Goal: Task Accomplishment & Management: Complete application form

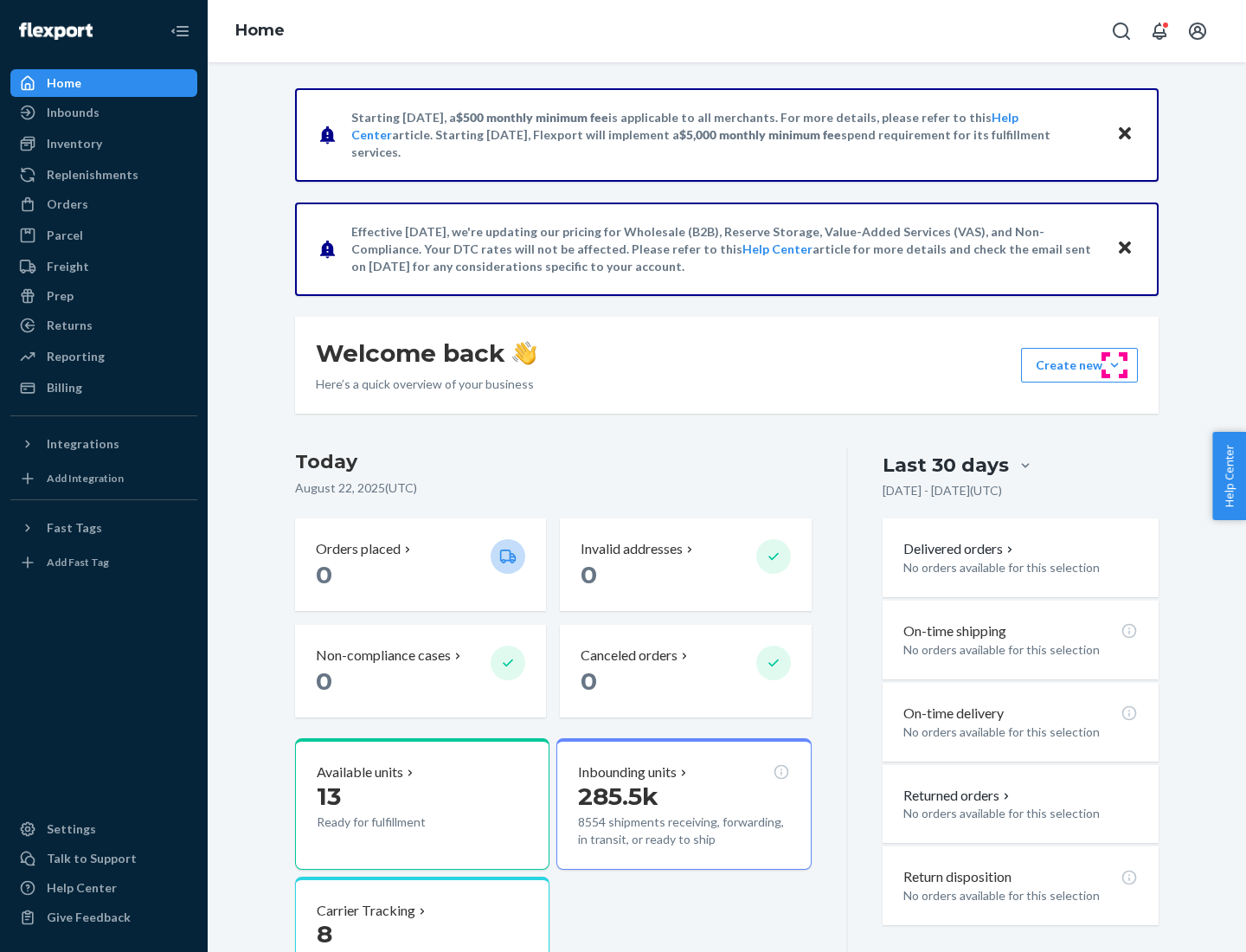
click at [1115, 365] on button "Create new Create new inbound Create new order Create new product" at bounding box center [1080, 365] width 117 height 35
click at [104, 112] on div "Inbounds" at bounding box center [104, 111] width 183 height 24
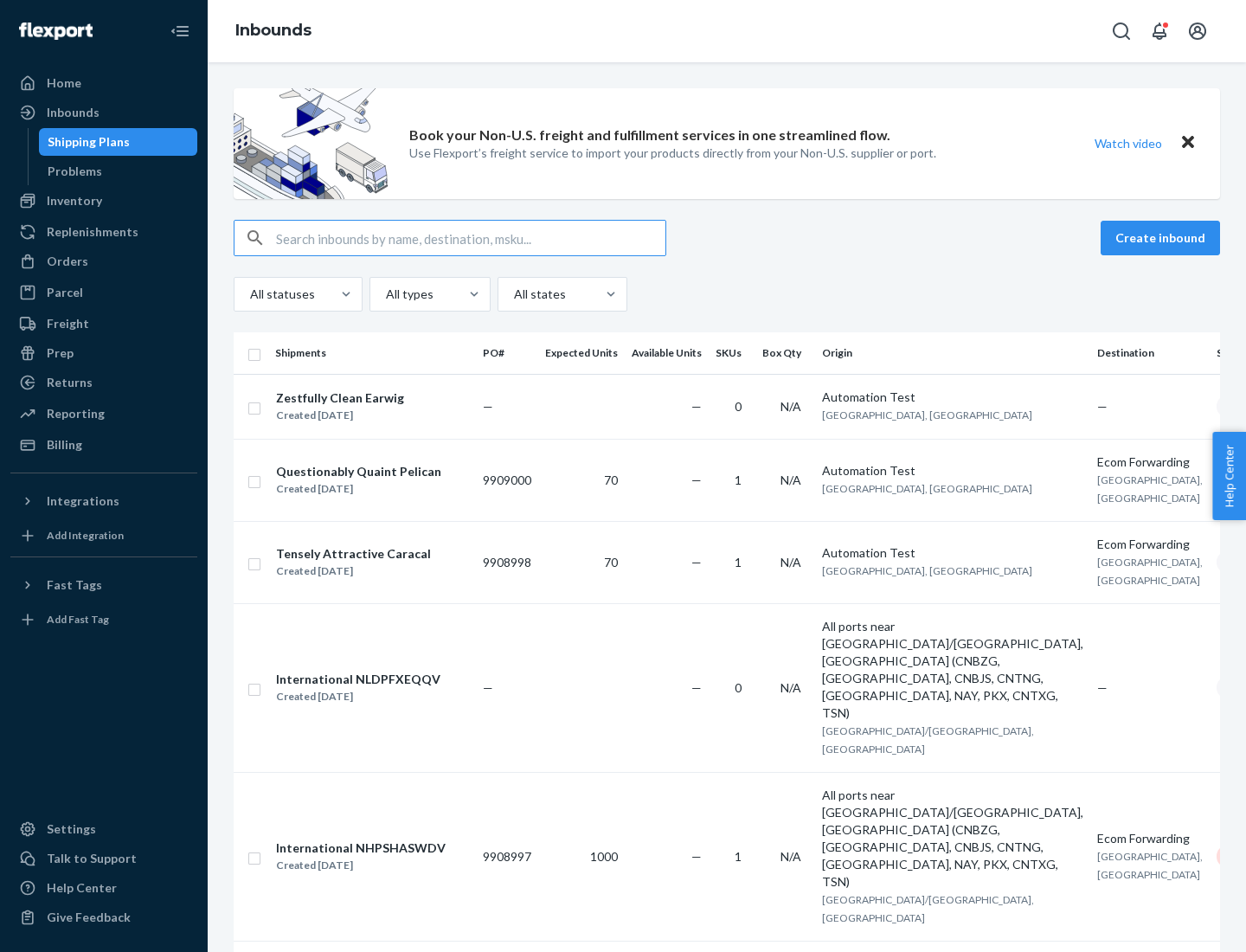
click at [1163, 238] on button "Create inbound" at bounding box center [1160, 237] width 119 height 35
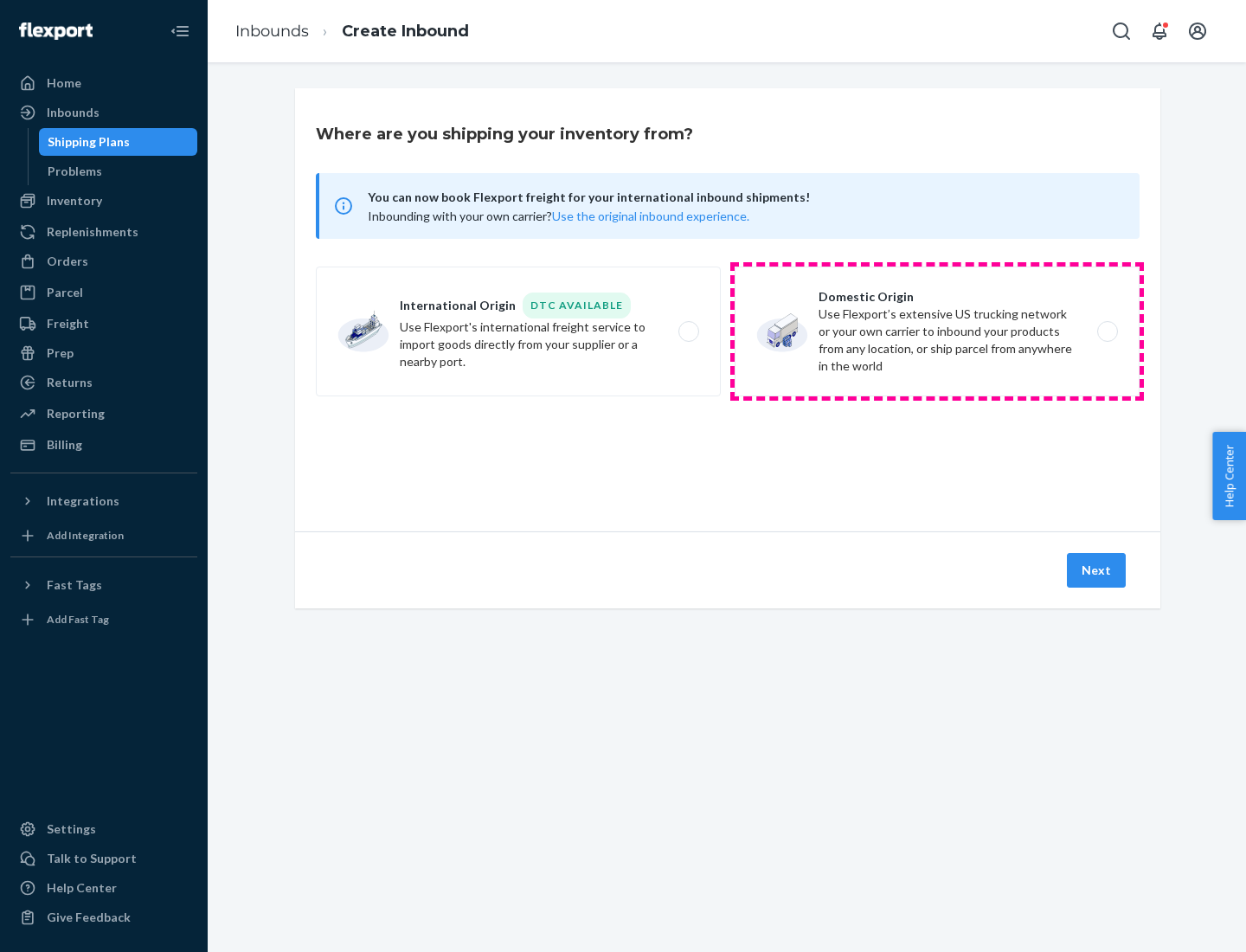
click at [937, 332] on label "Domestic Origin Use Flexport’s extensive US trucking network or your own carrie…" at bounding box center [937, 331] width 405 height 130
click at [1107, 332] on input "Domestic Origin Use Flexport’s extensive US trucking network or your own carrie…" at bounding box center [1112, 332] width 12 height 12
radio input "true"
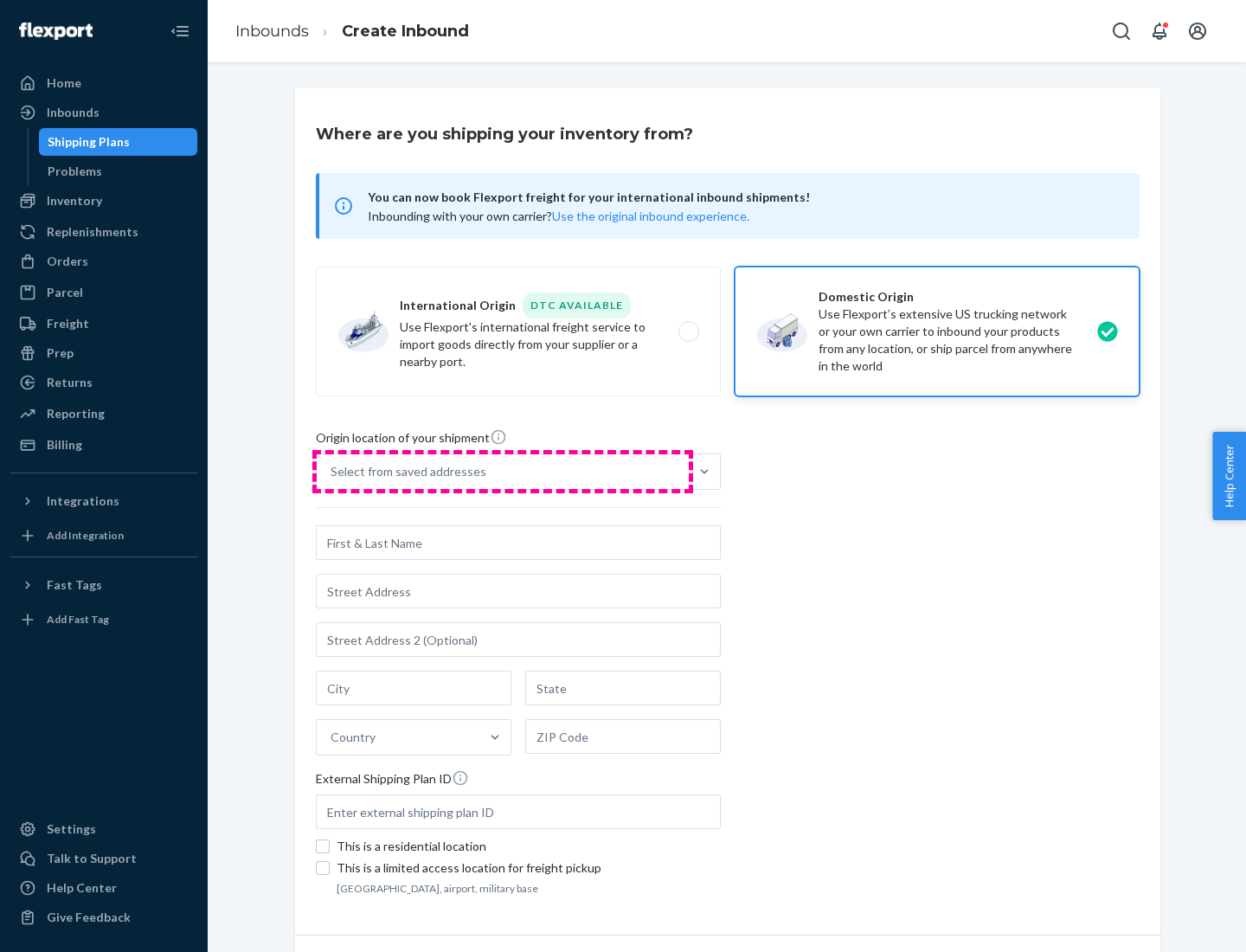
click at [503, 472] on div "Select from saved addresses" at bounding box center [503, 471] width 373 height 35
click at [333, 472] on input "Select from saved addresses" at bounding box center [332, 472] width 2 height 18
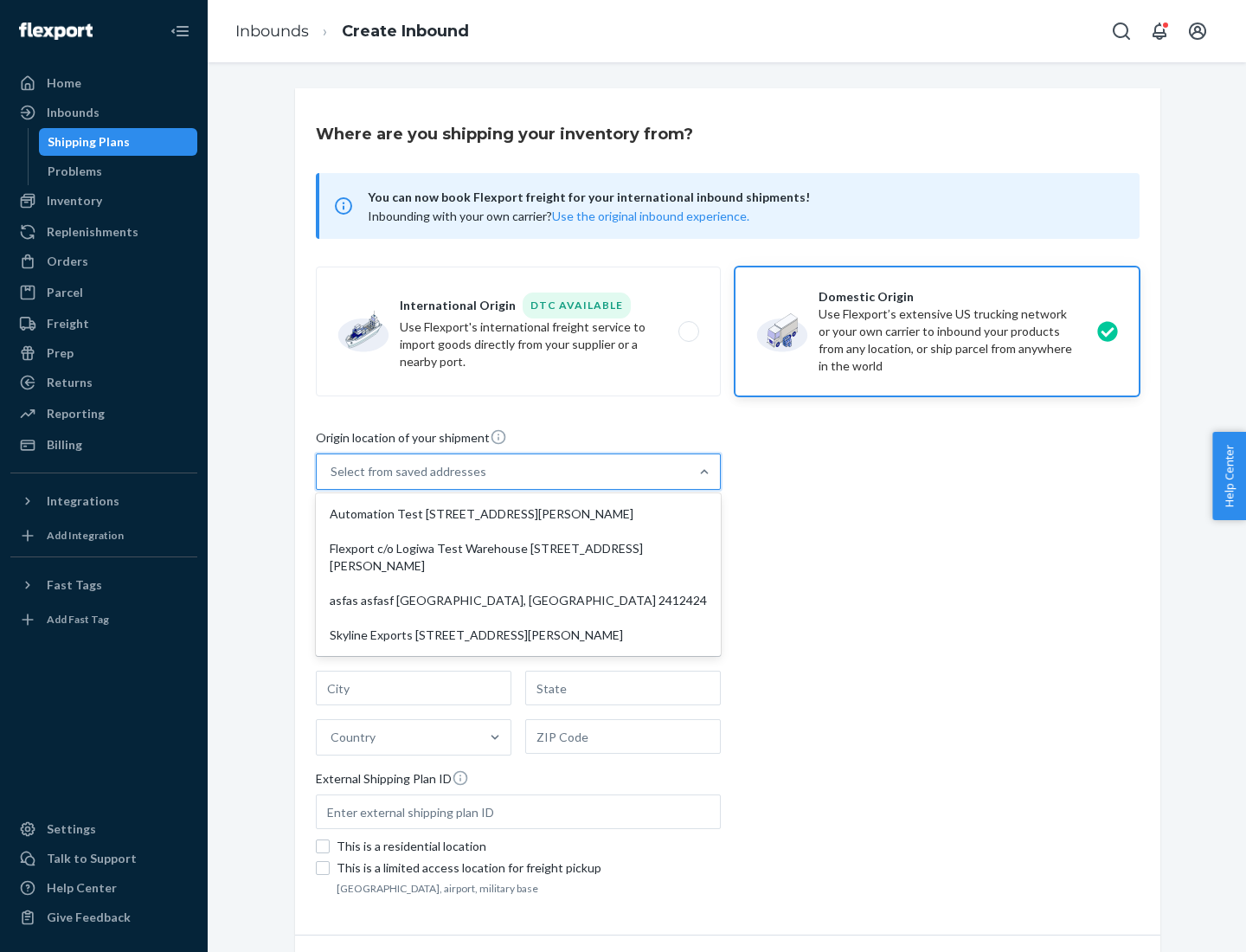
scroll to position [7, 0]
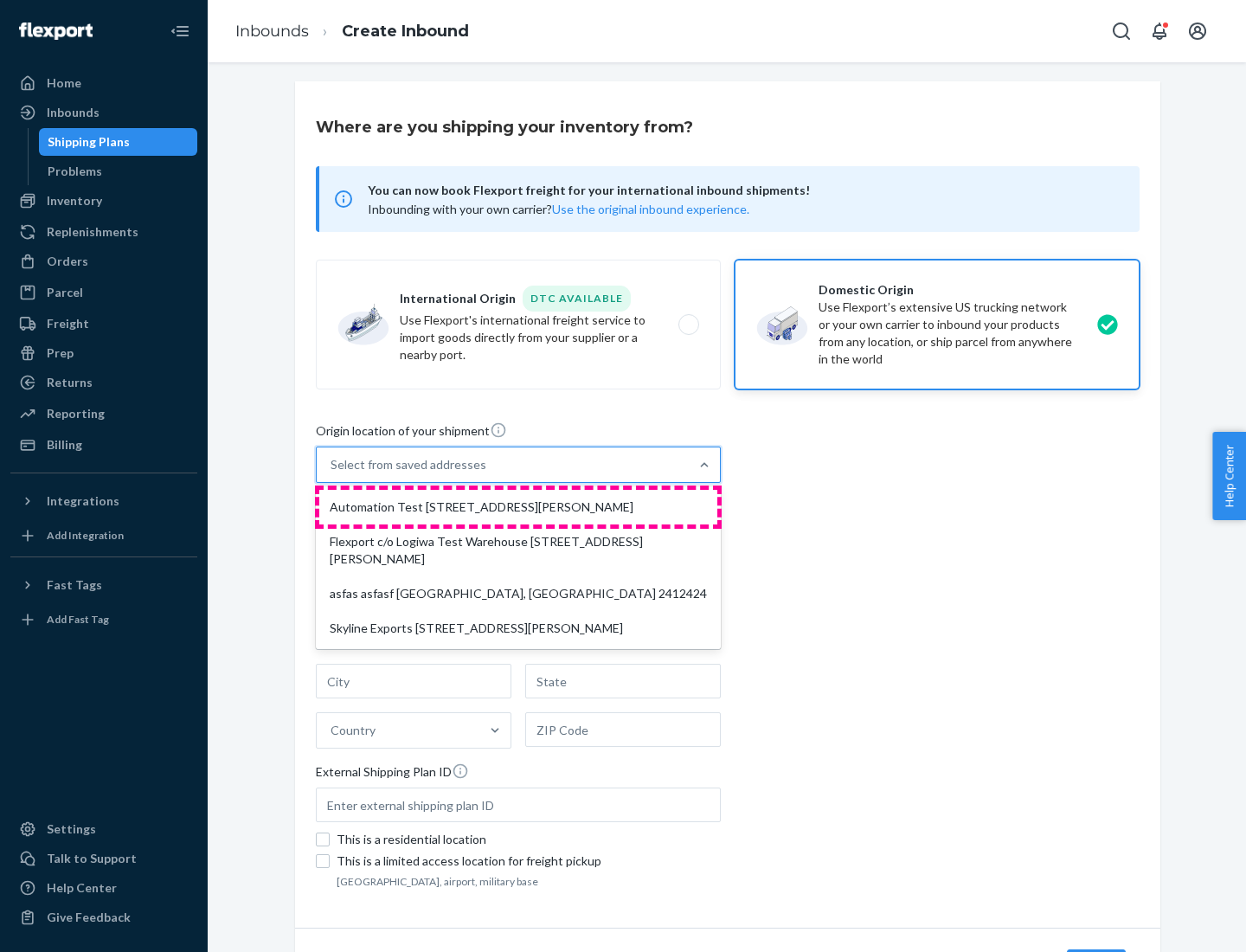
click at [519, 507] on div "Automation Test [STREET_ADDRESS][PERSON_NAME]" at bounding box center [519, 507] width 398 height 35
click at [333, 473] on input "option Automation Test [STREET_ADDRESS][PERSON_NAME] focused, 1 of 4. 4 results…" at bounding box center [332, 464] width 2 height 18
type input "Automation Test"
type input "9th Floor"
type input "[GEOGRAPHIC_DATA]"
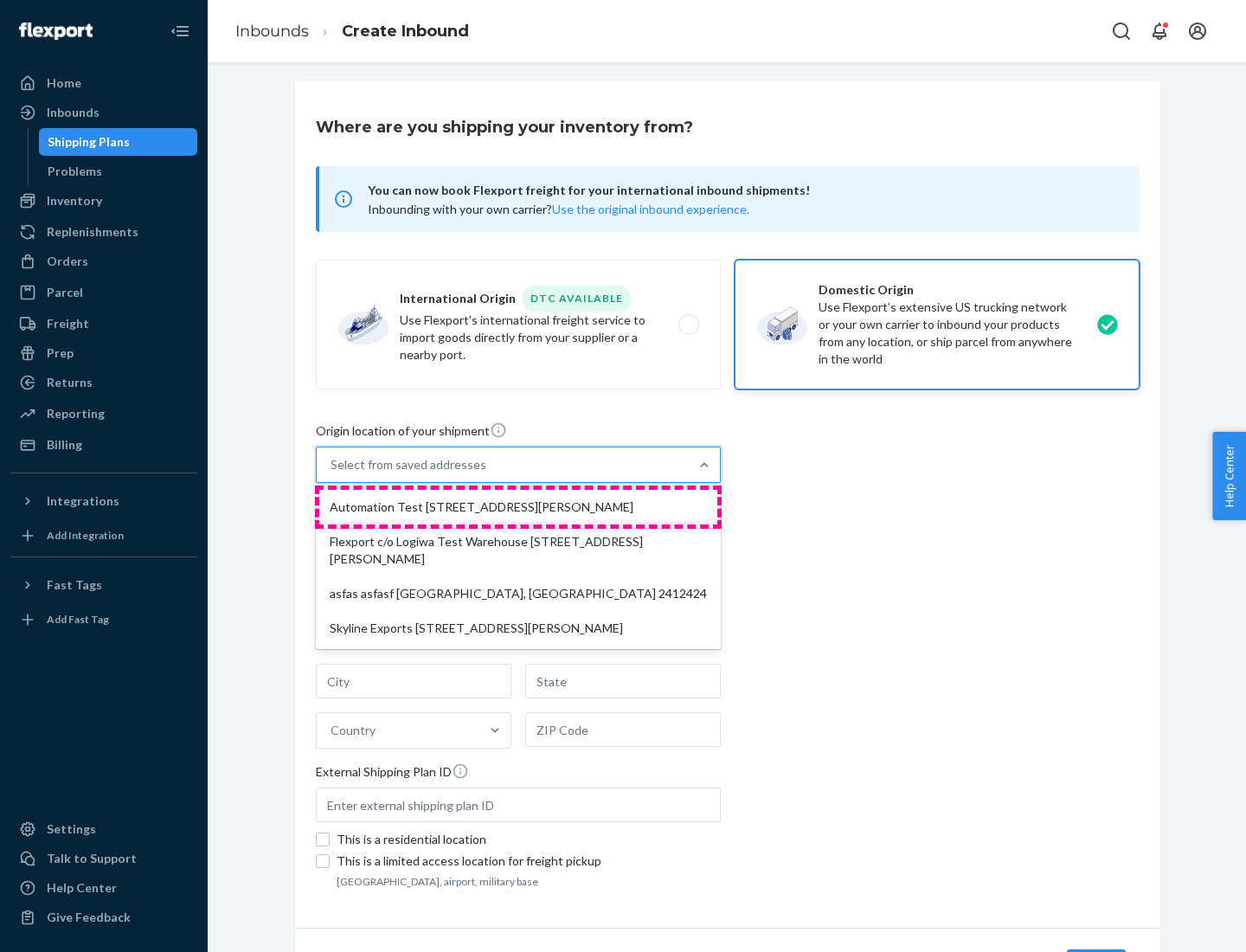
type input "CA"
type input "94104"
type input "[STREET_ADDRESS][PERSON_NAME]"
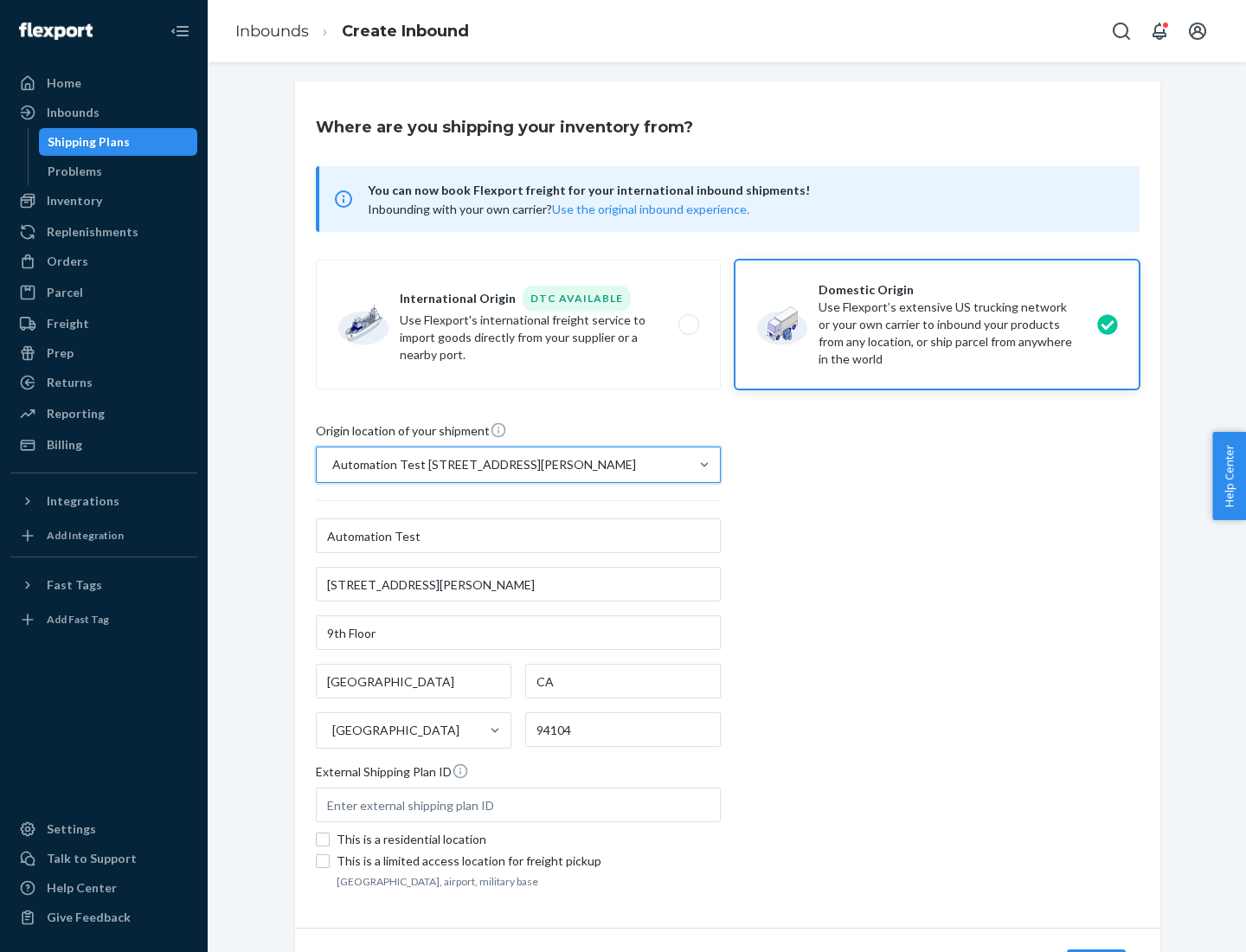
scroll to position [101, 0]
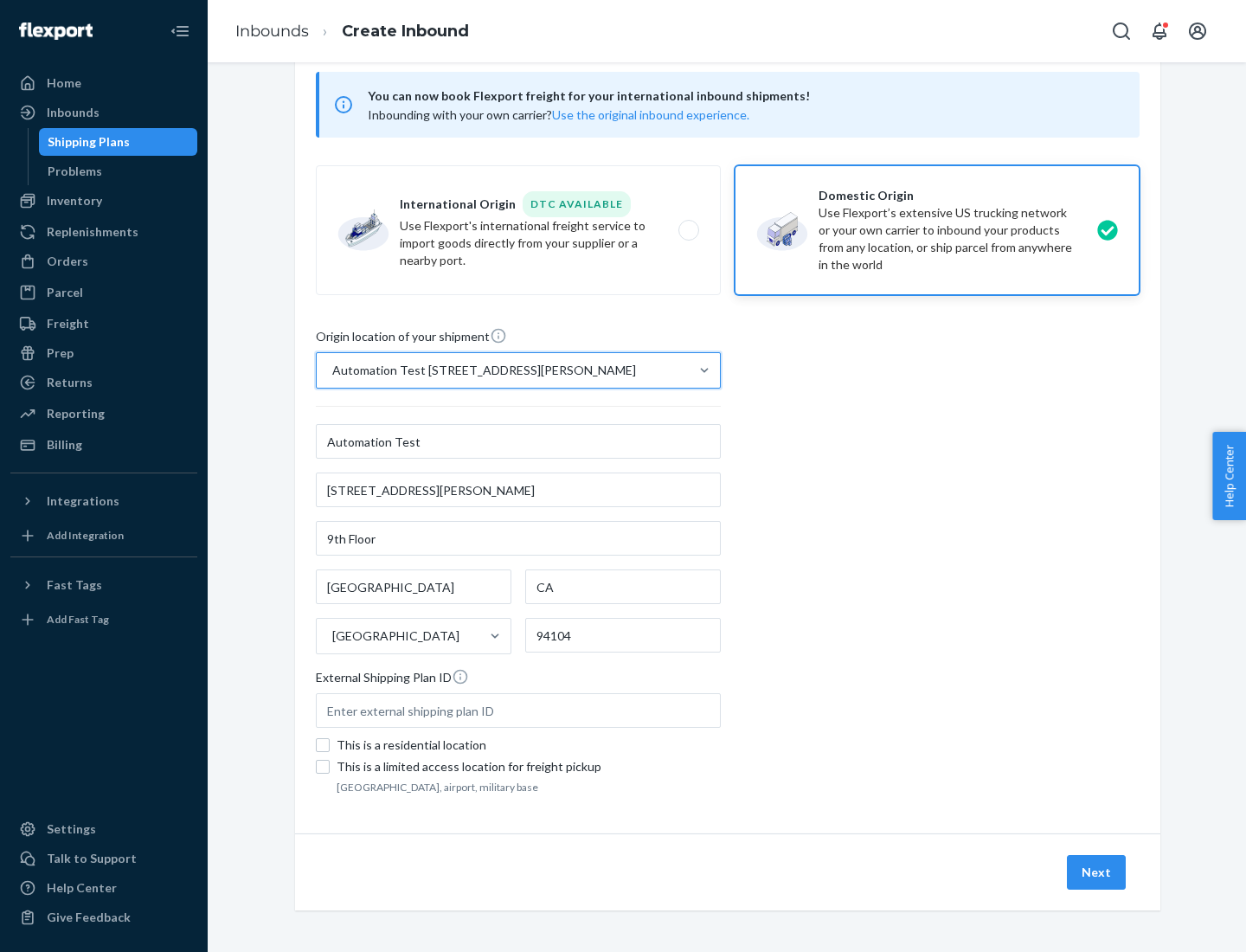
click at [1097, 872] on button "Next" at bounding box center [1096, 871] width 59 height 35
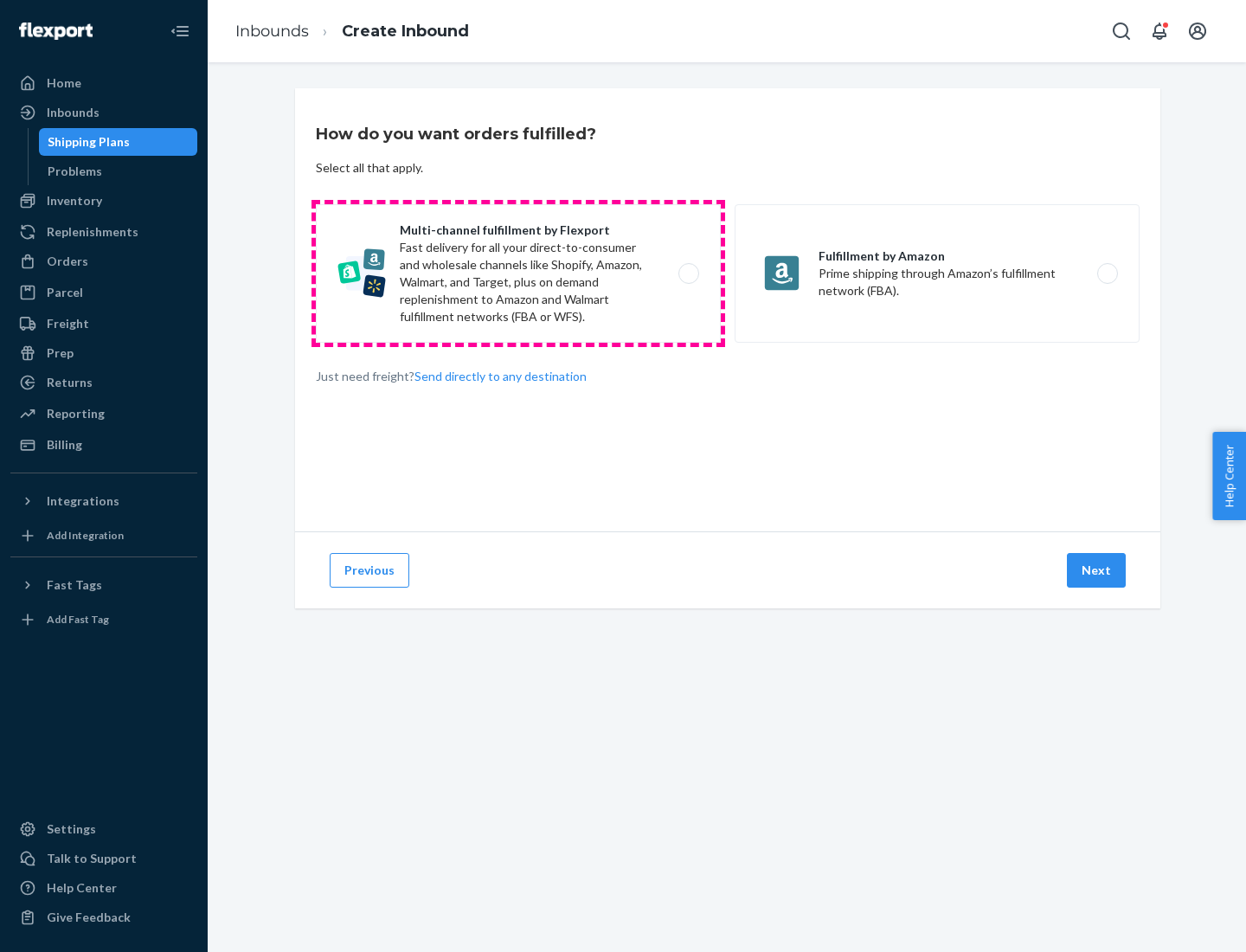
click at [519, 273] on label "Multi-channel fulfillment by Flexport Fast delivery for all your direct-to-cons…" at bounding box center [519, 273] width 405 height 138
click at [688, 273] on input "Multi-channel fulfillment by Flexport Fast delivery for all your direct-to-cons…" at bounding box center [694, 273] width 12 height 12
radio input "true"
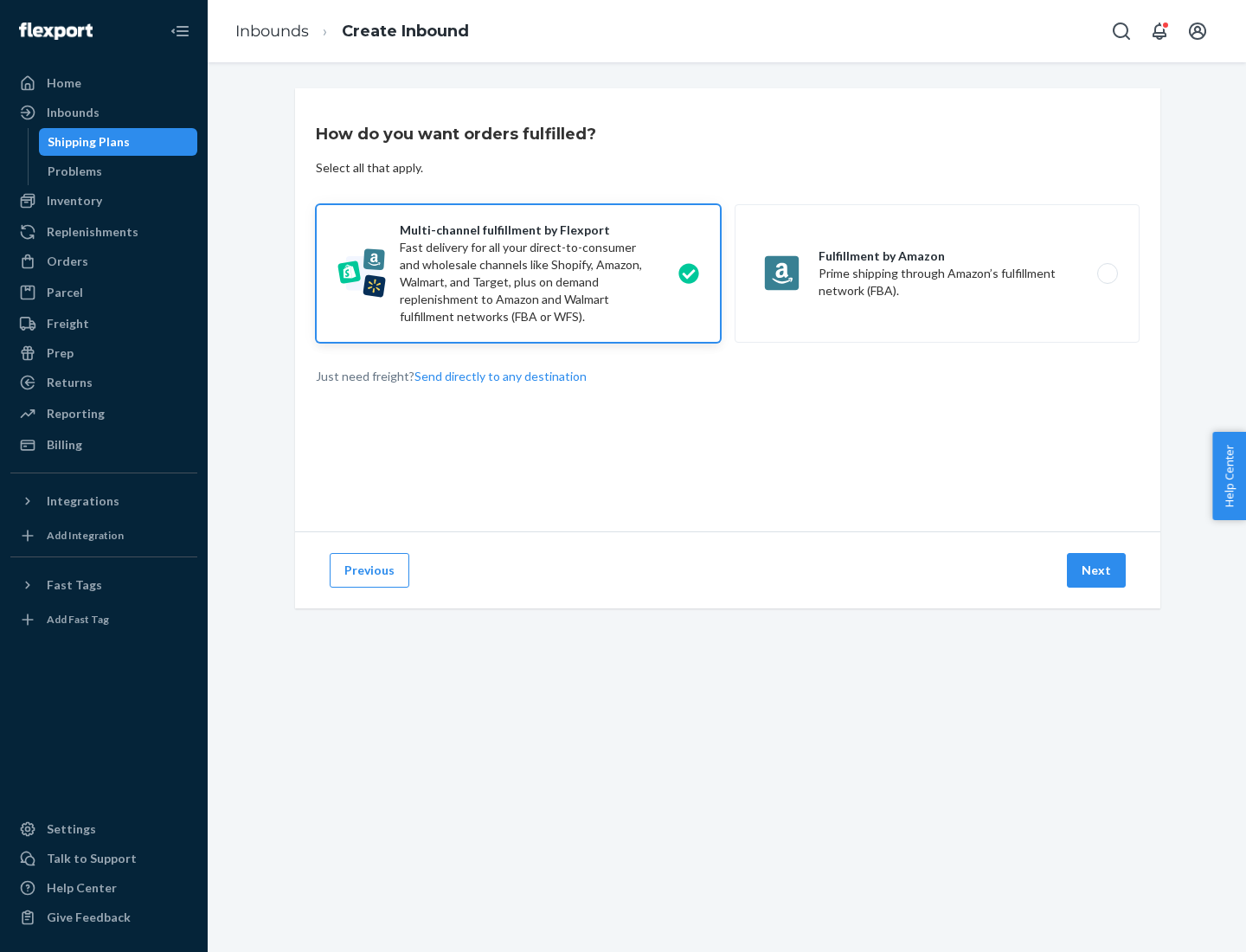
click at [1097, 571] on button "Next" at bounding box center [1096, 570] width 59 height 35
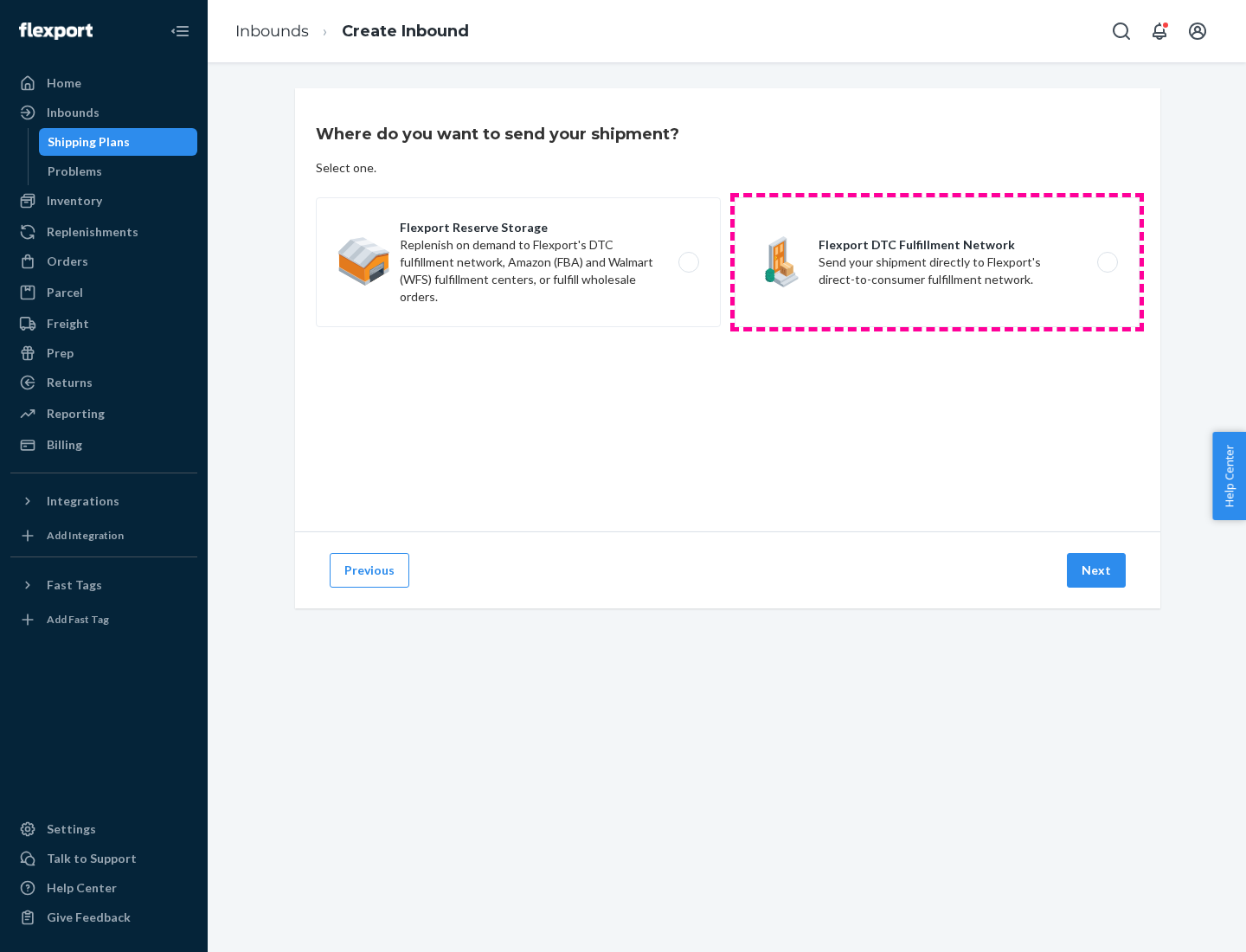
click at [937, 262] on label "Flexport DTC Fulfillment Network Send your shipment directly to Flexport's dire…" at bounding box center [937, 262] width 405 height 130
click at [1107, 262] on input "Flexport DTC Fulfillment Network Send your shipment directly to Flexport's dire…" at bounding box center [1112, 262] width 12 height 12
radio input "true"
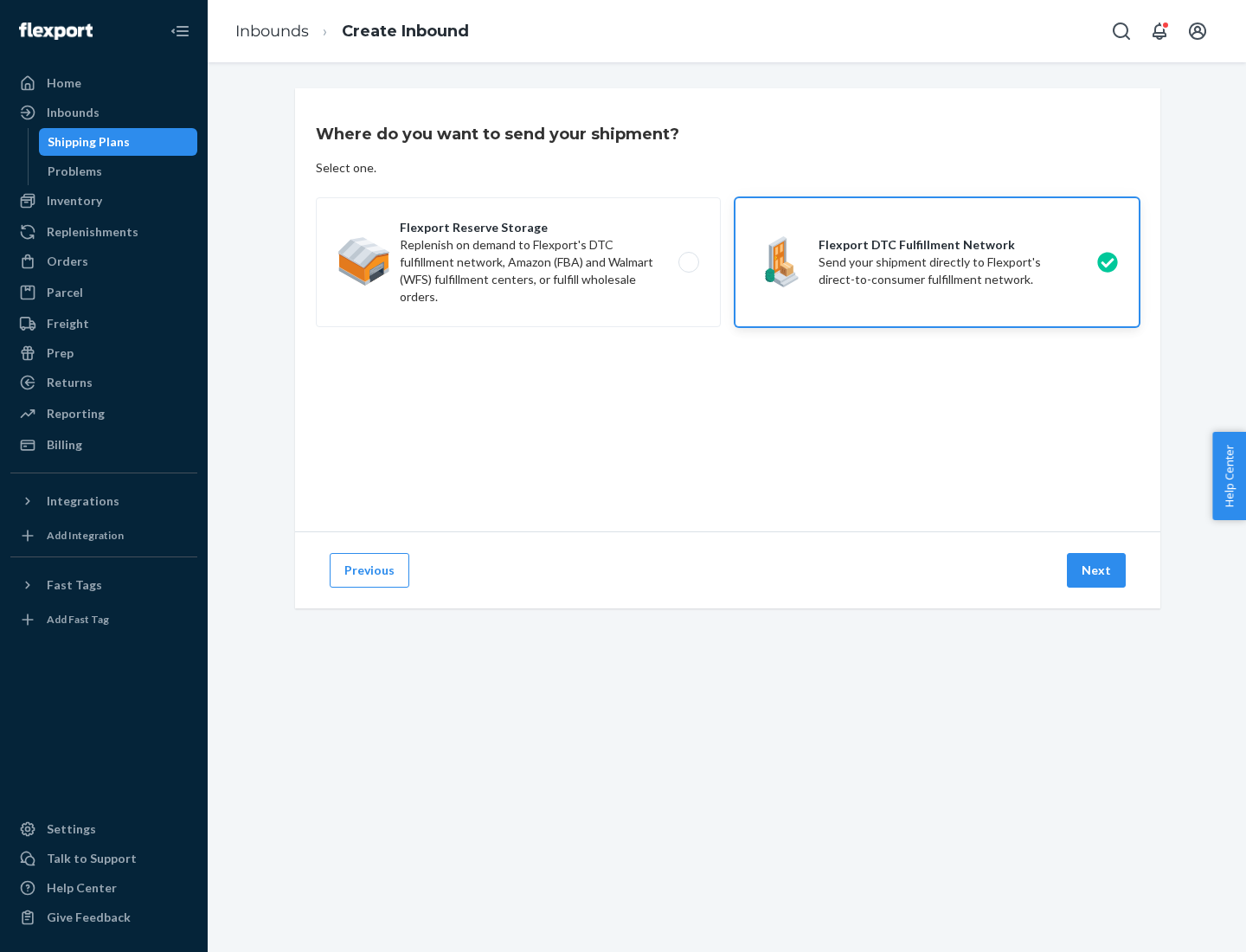
click at [1097, 571] on button "Next" at bounding box center [1096, 570] width 59 height 35
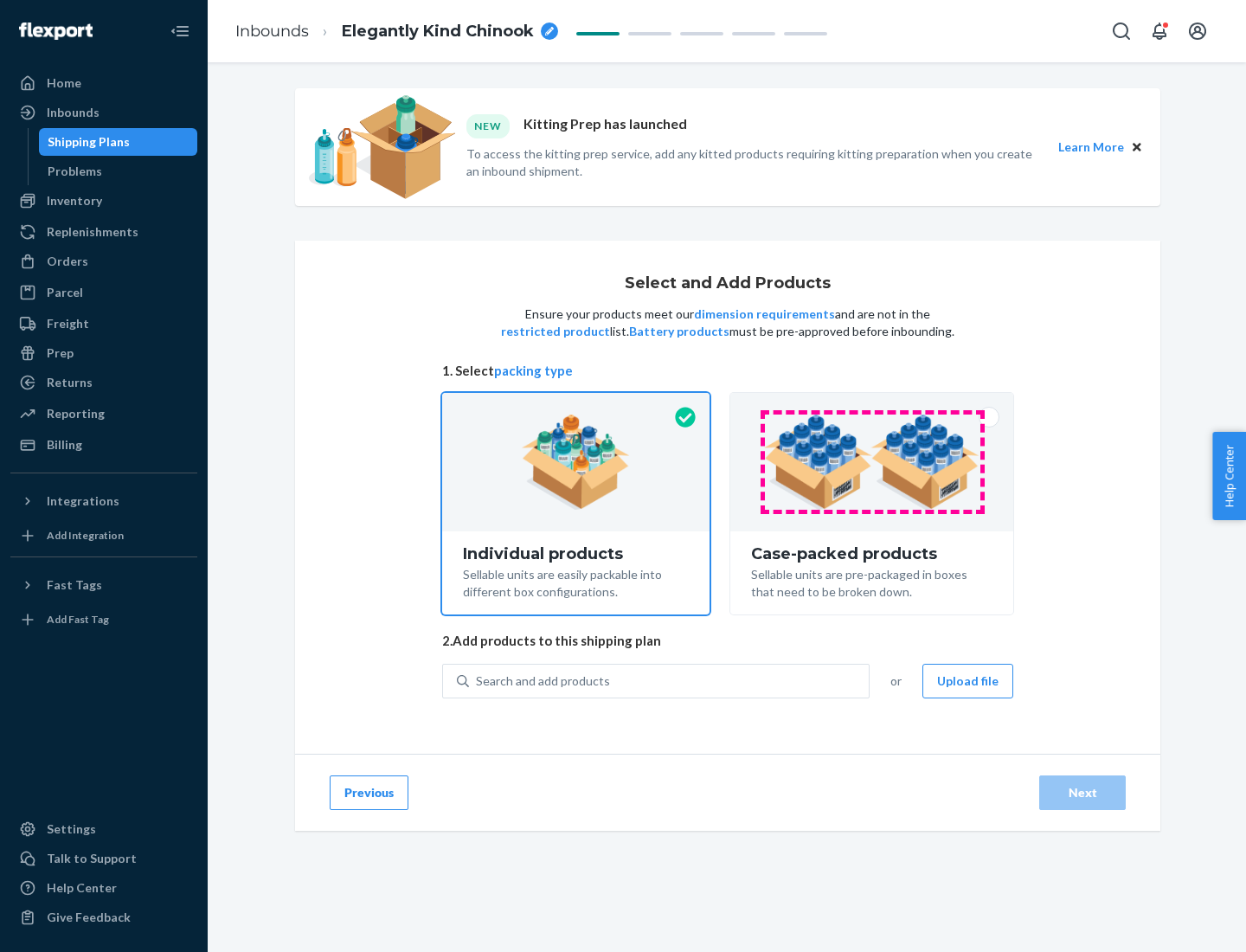
click at [873, 462] on img at bounding box center [873, 462] width 216 height 96
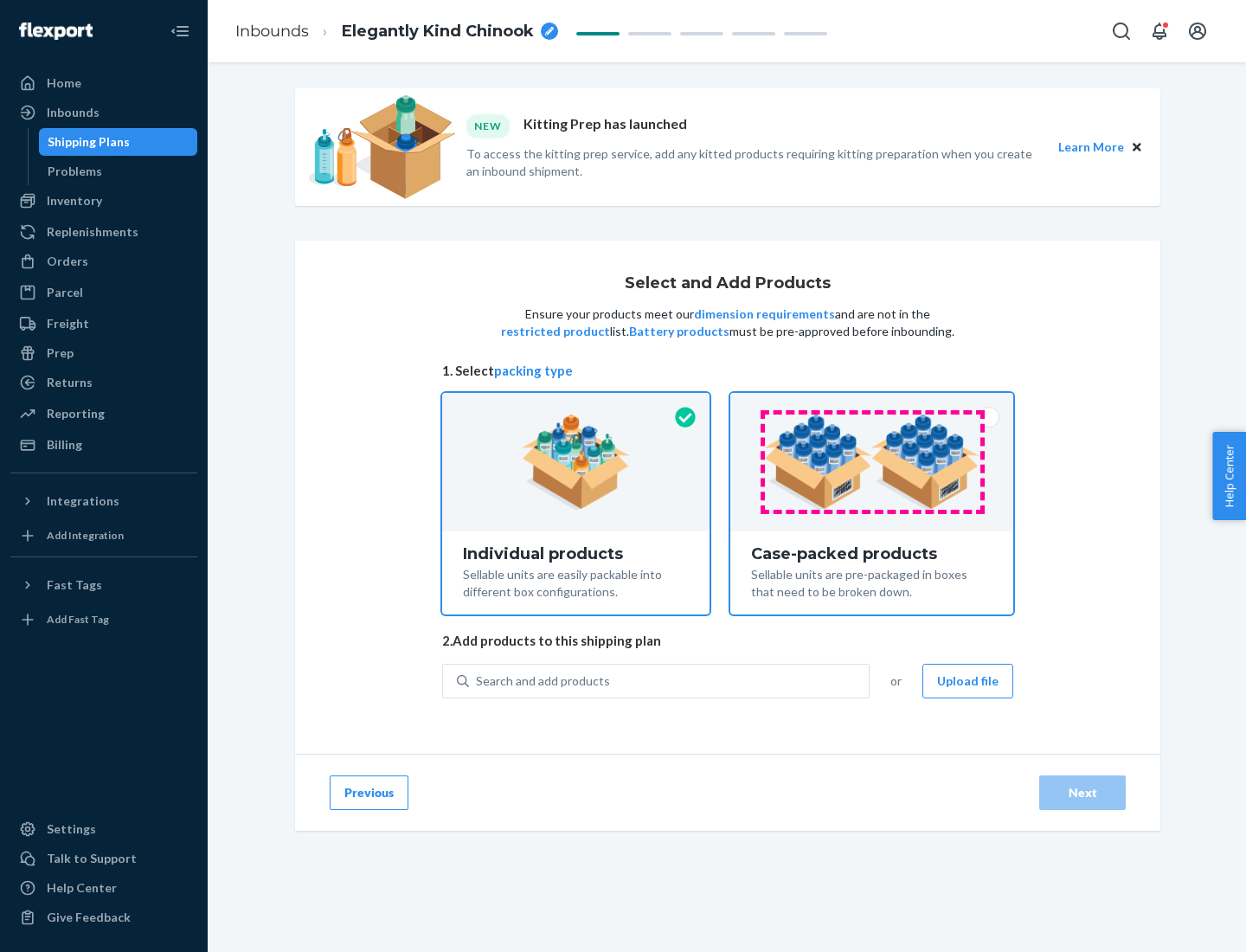
click at [873, 404] on input "Case-packed products Sellable units are pre-packaged in boxes that need to be b…" at bounding box center [872, 398] width 12 height 12
radio input "true"
radio input "false"
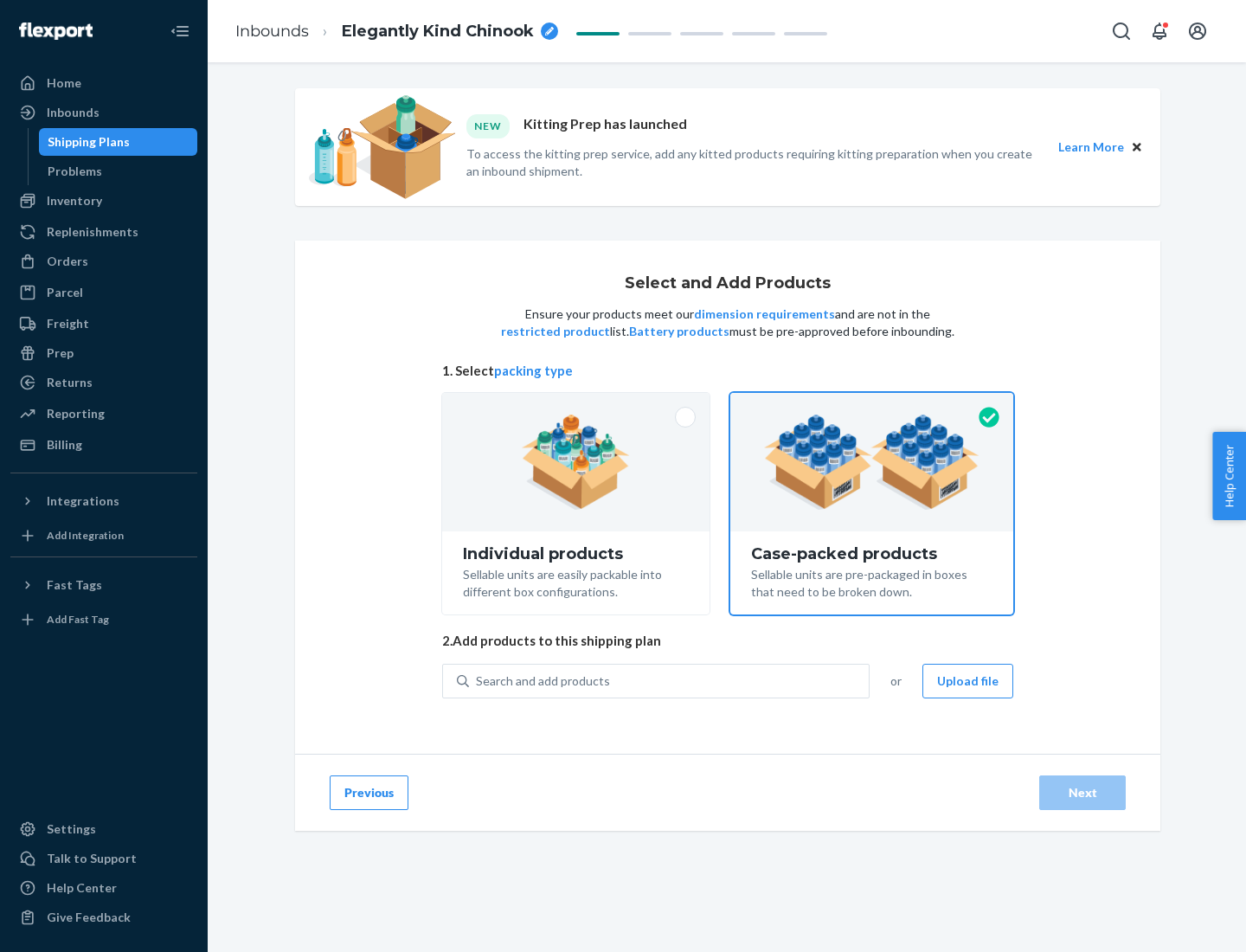
click at [670, 680] on div "Search and add products" at bounding box center [669, 680] width 400 height 31
click at [478, 680] on input "Search and add products" at bounding box center [477, 681] width 2 height 18
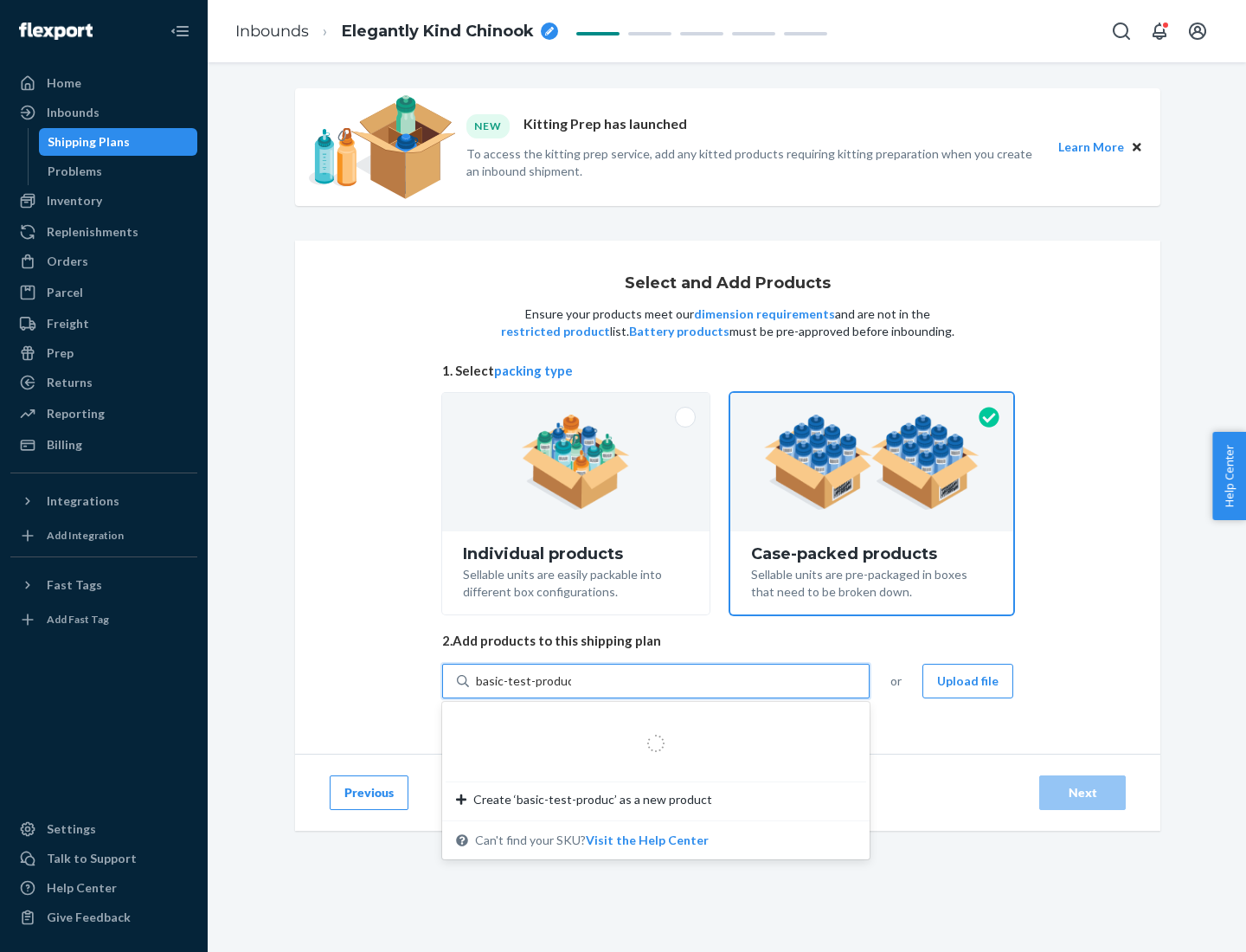
type input "basic-test-product-1"
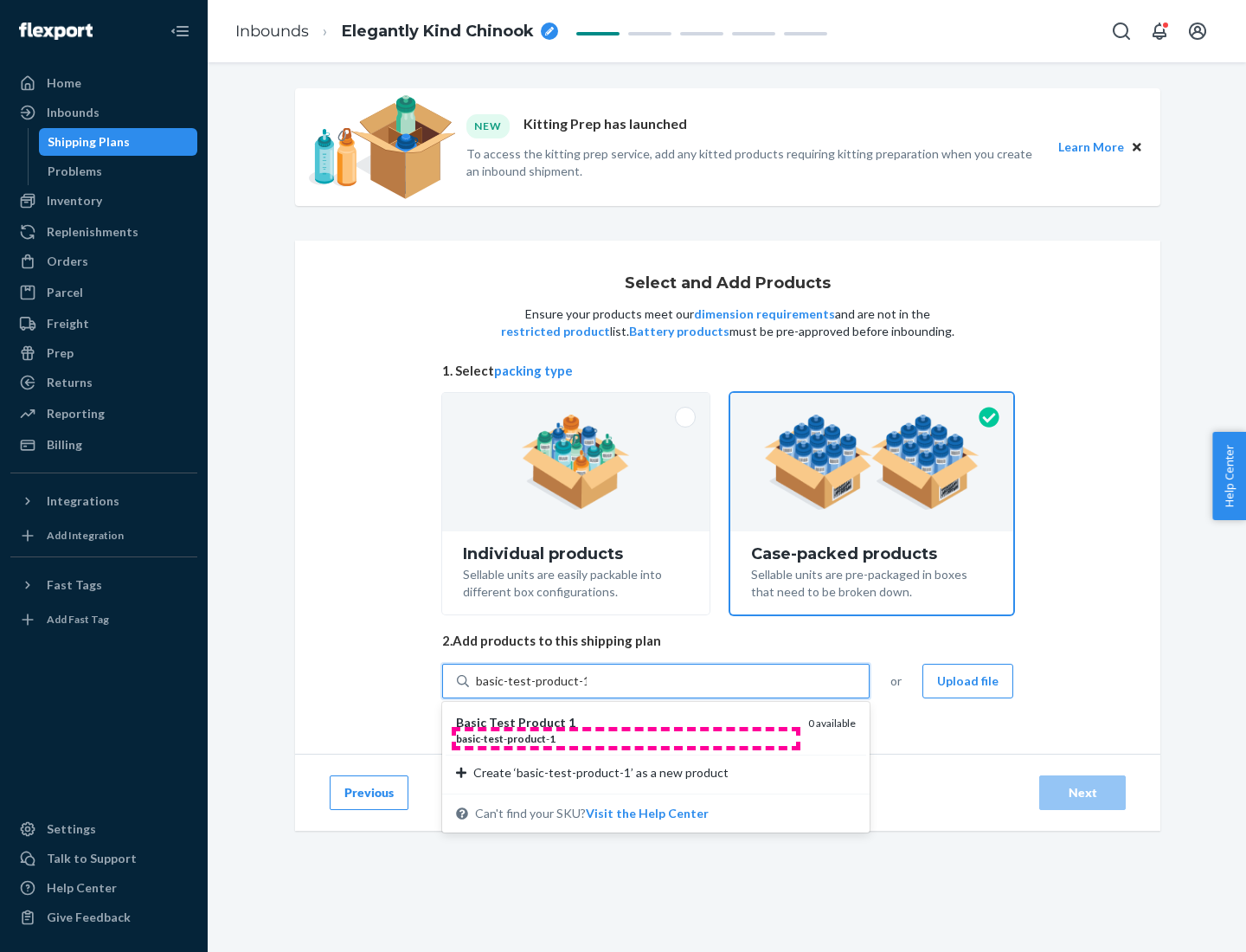
click at [626, 738] on div "basic - test - product - 1" at bounding box center [625, 738] width 338 height 15
click at [587, 689] on input "basic-test-product-1" at bounding box center [531, 681] width 111 height 18
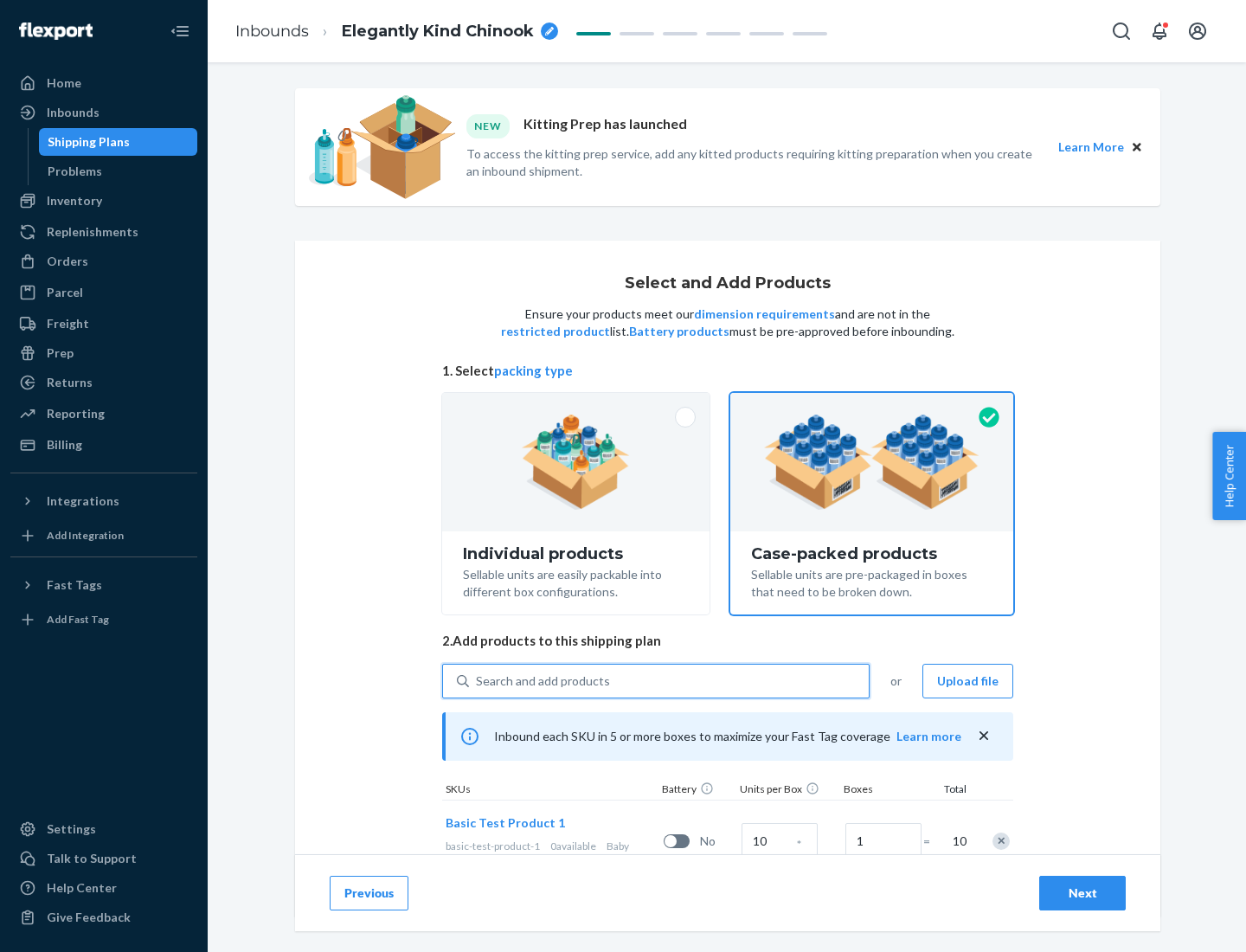
scroll to position [62, 0]
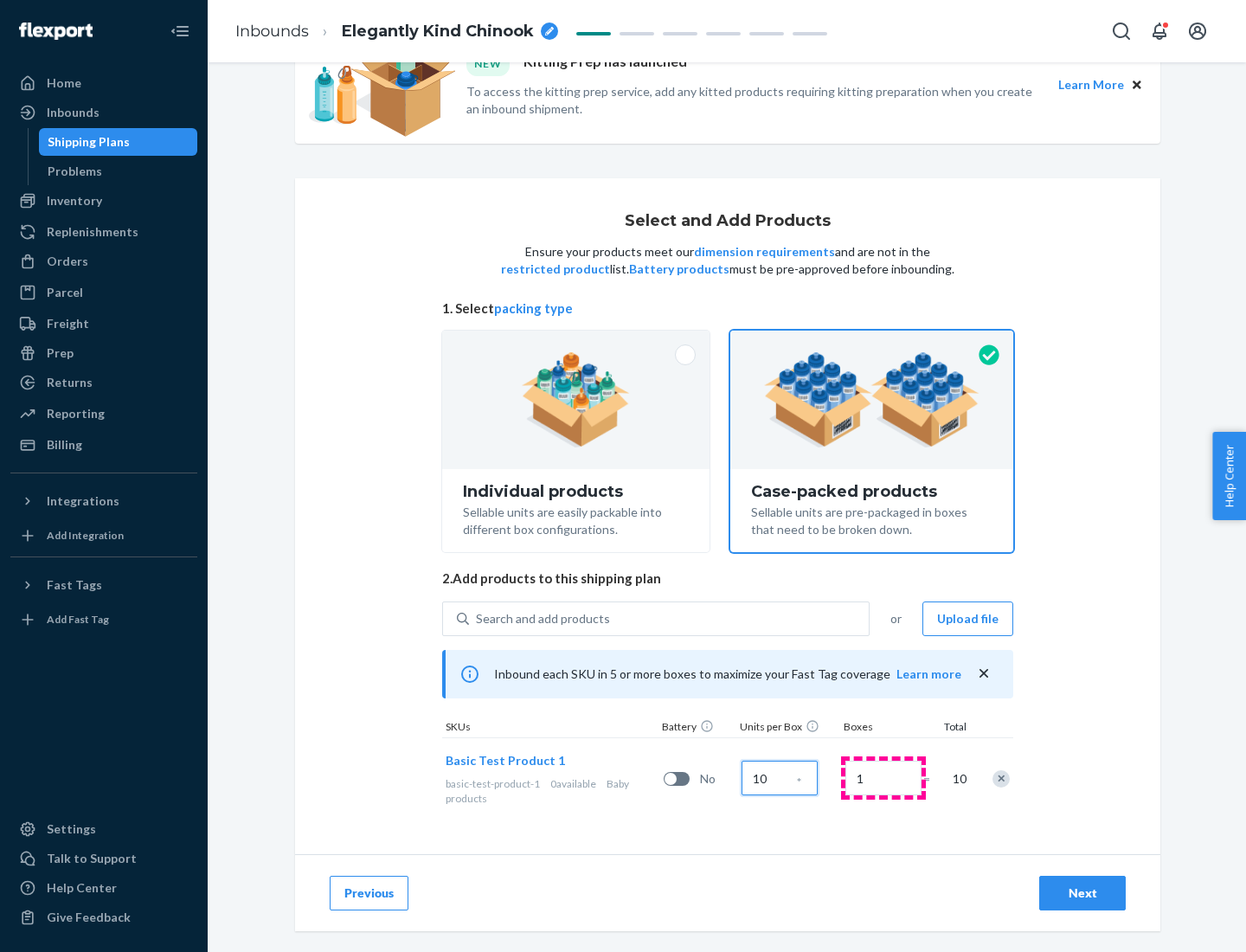
type input "10"
type input "7"
click at [1082, 893] on div "Next" at bounding box center [1082, 894] width 58 height 18
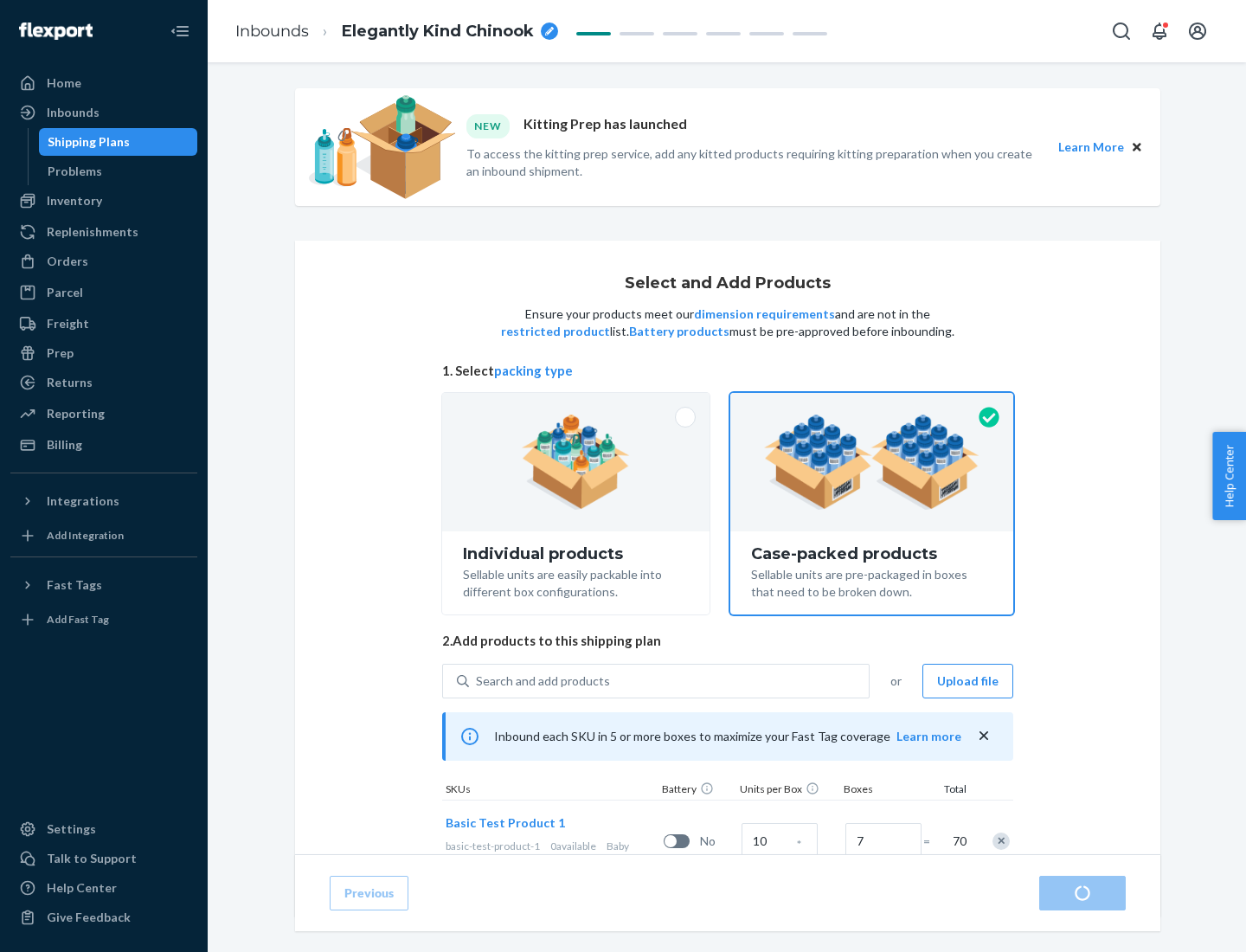
radio input "true"
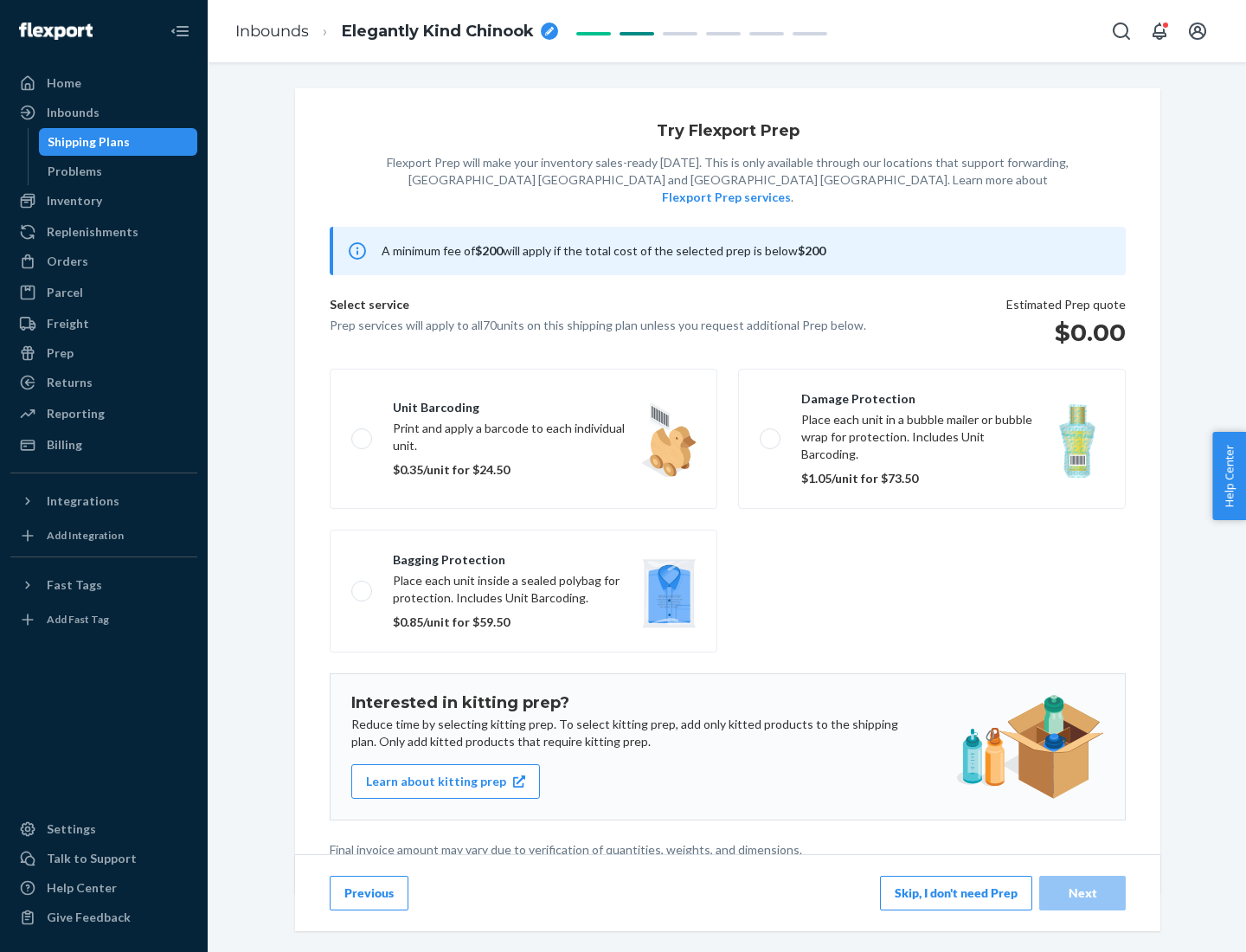
scroll to position [4, 0]
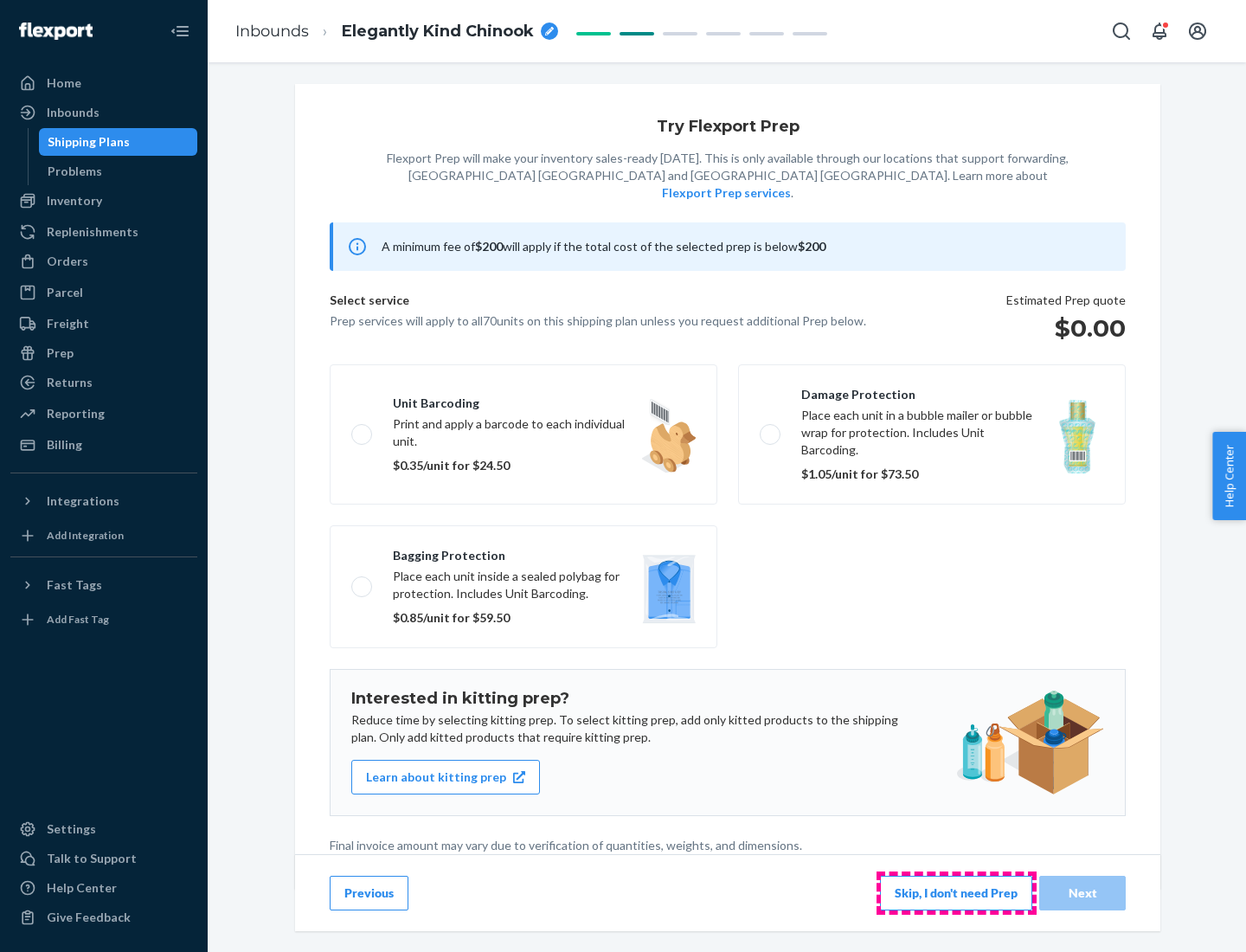
click at [957, 892] on button "Skip, I don't need Prep" at bounding box center [957, 893] width 152 height 35
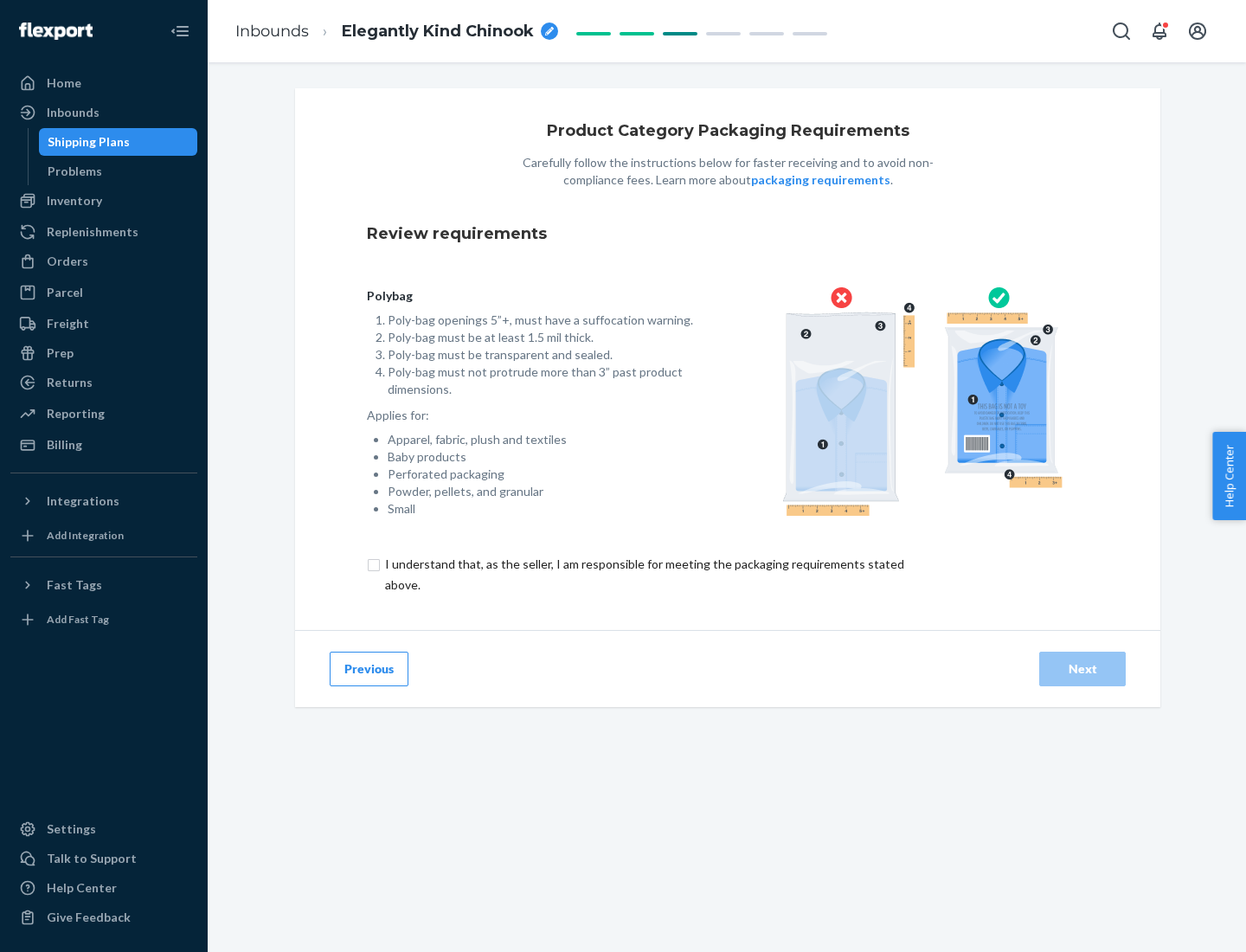
click at [643, 573] on input "checkbox" at bounding box center [655, 574] width 575 height 42
checkbox input "true"
click at [1082, 668] on div "Next" at bounding box center [1082, 669] width 58 height 18
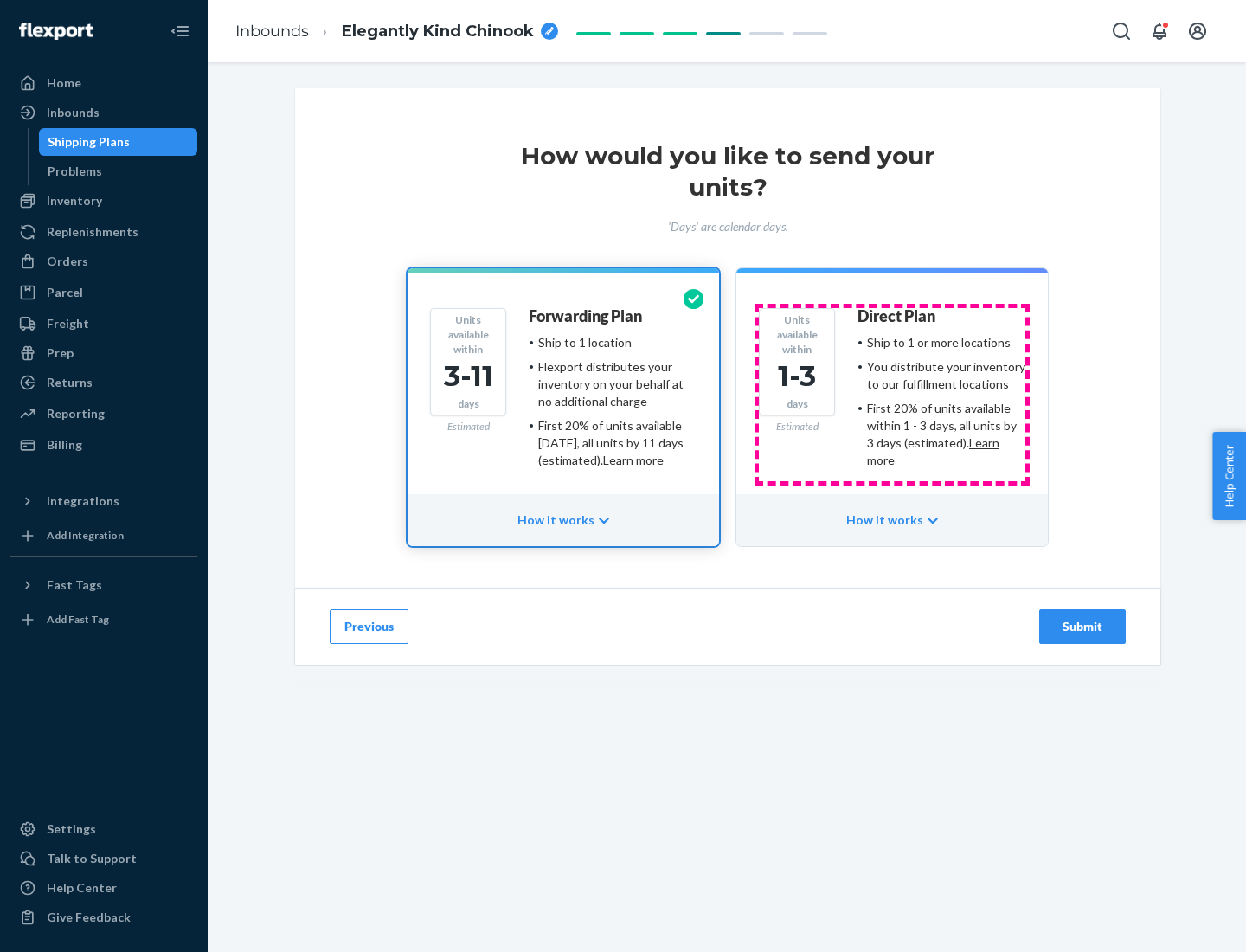
click at [892, 395] on ul "Ship to 1 or more locations You distribute your inventory to our fulfillment lo…" at bounding box center [942, 402] width 168 height 135
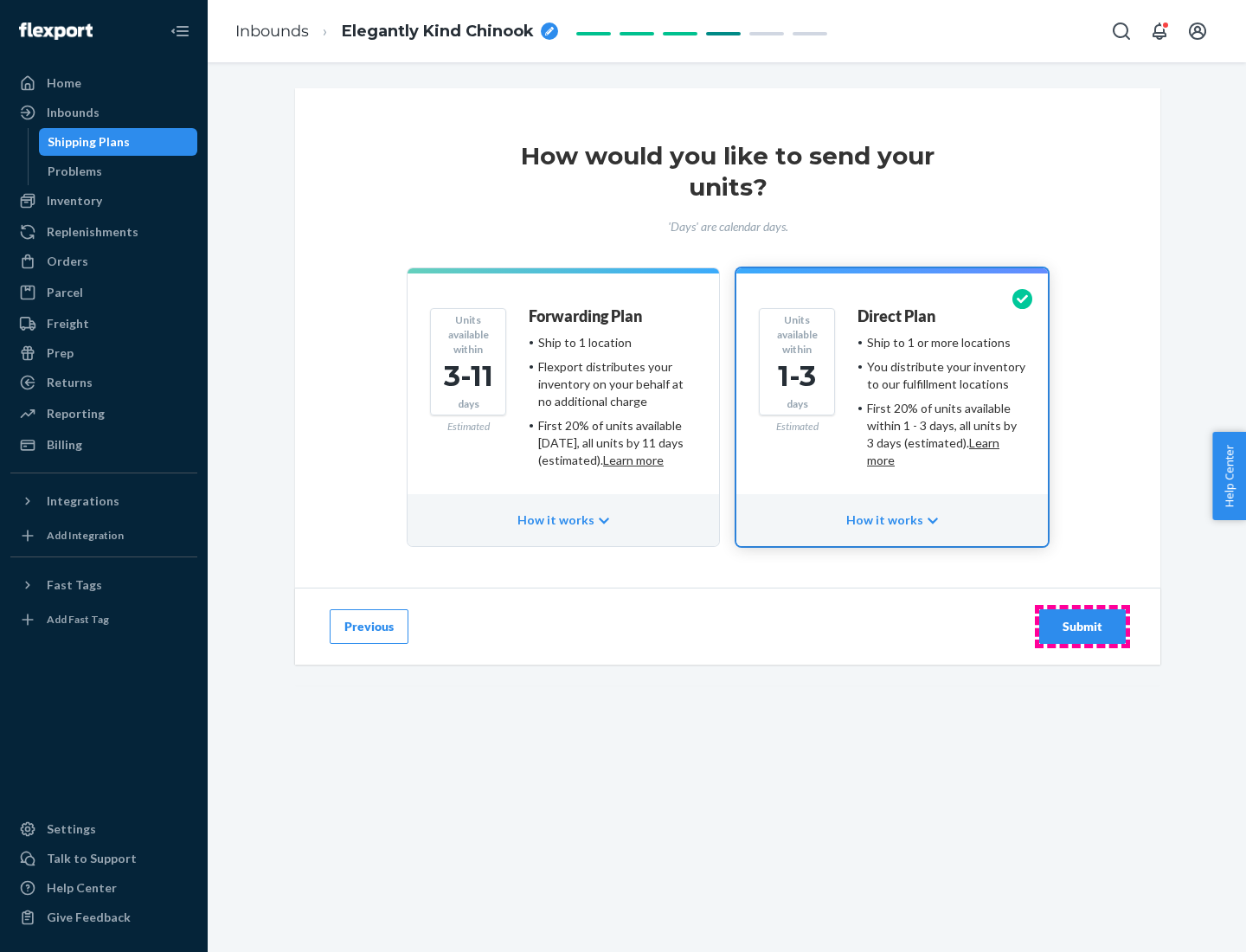
click at [1082, 626] on div "Submit" at bounding box center [1082, 626] width 58 height 18
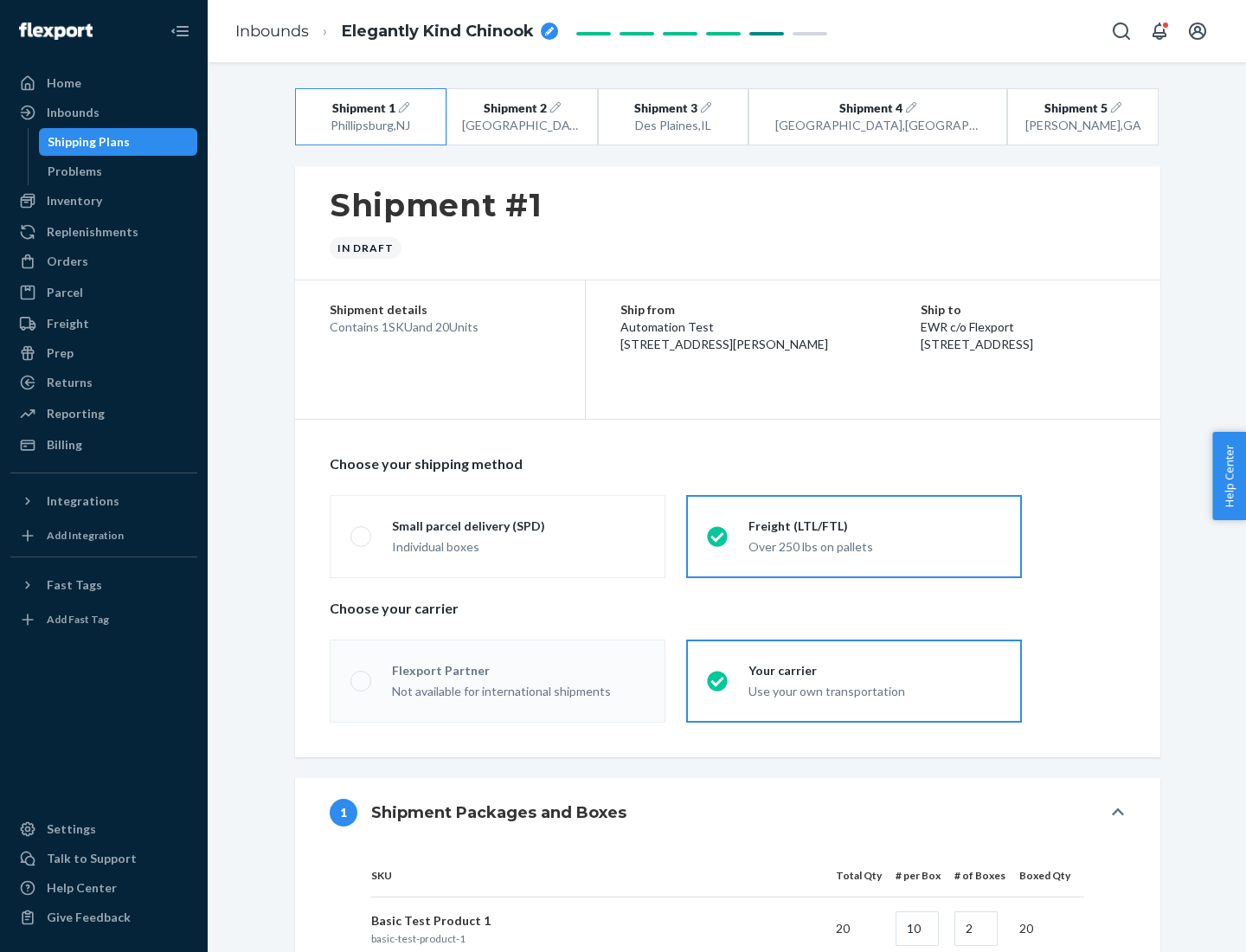
radio input "true"
radio input "false"
radio input "true"
radio input "false"
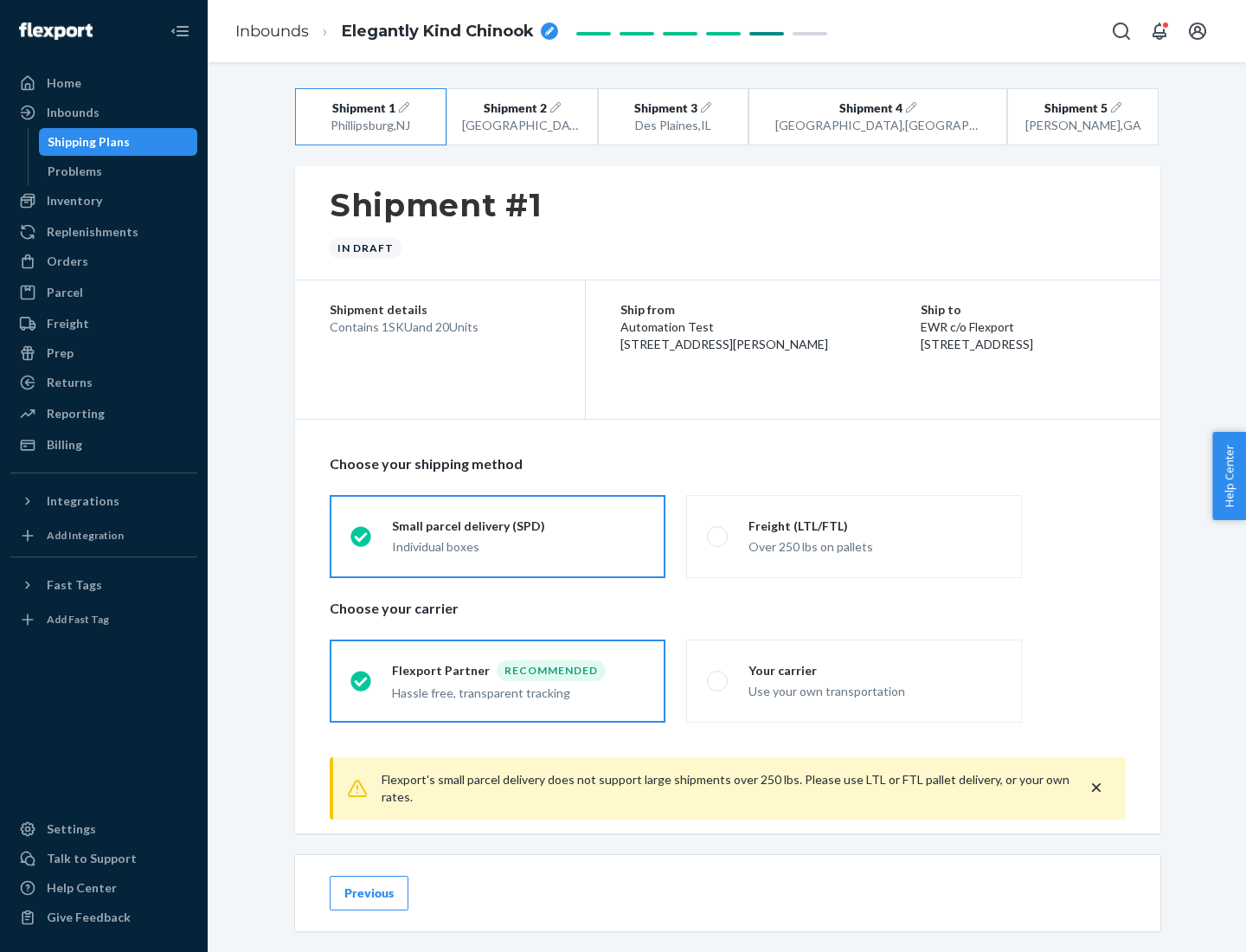
scroll to position [19, 0]
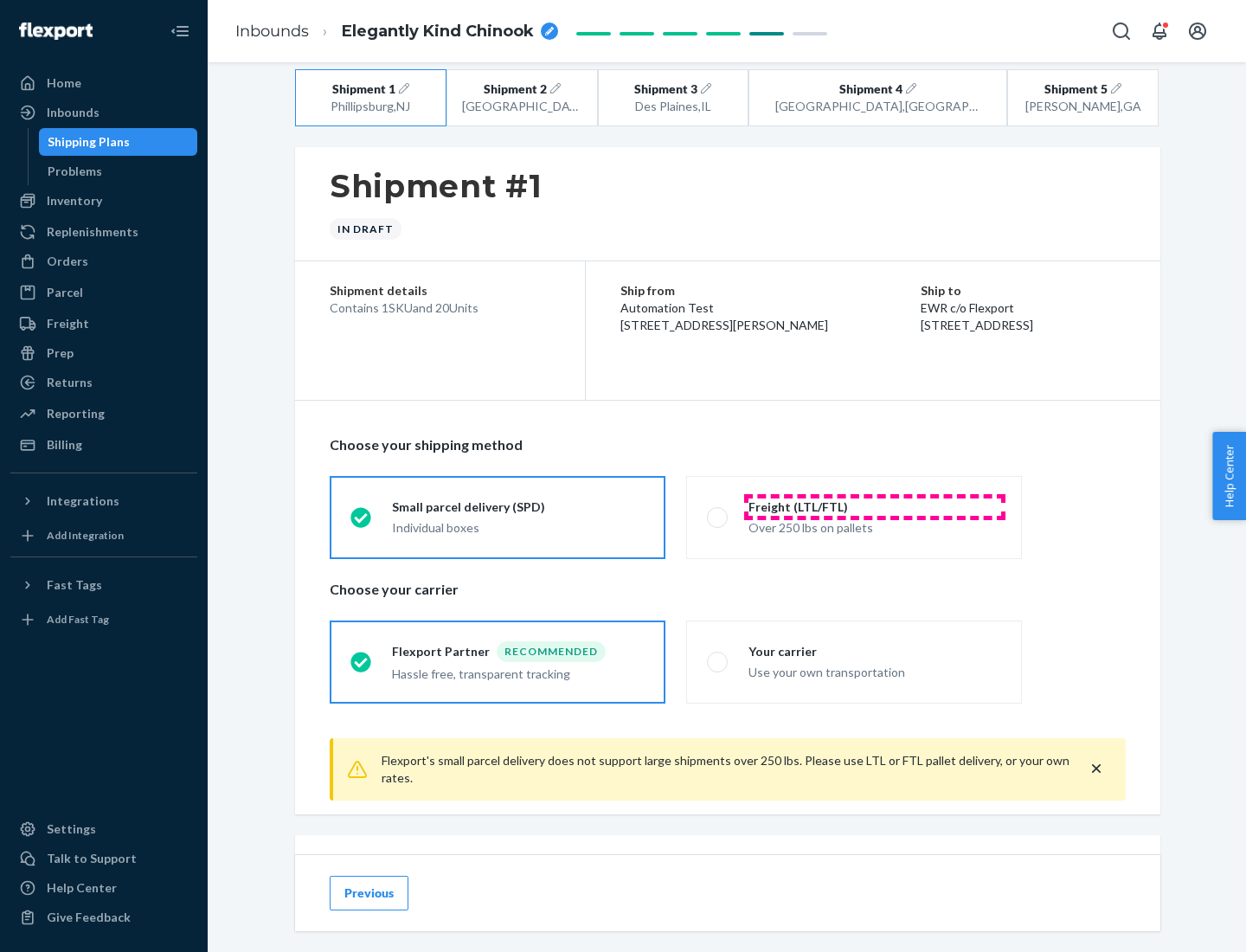
click at [875, 506] on div "Freight (LTL/FTL)" at bounding box center [875, 507] width 253 height 18
click at [719, 511] on input "Freight (LTL/FTL) Over 250 lbs on pallets" at bounding box center [712, 517] width 12 height 12
radio input "true"
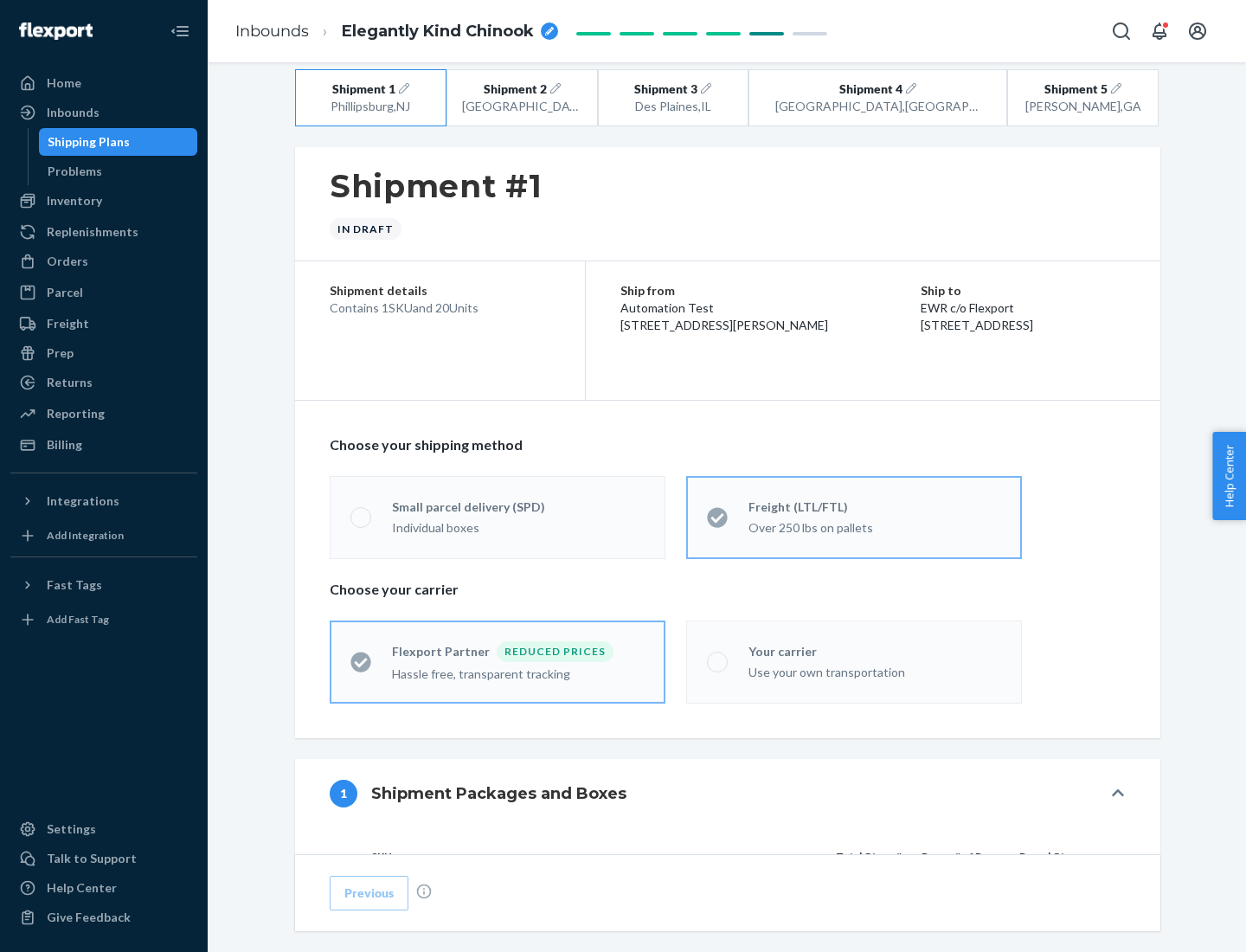
radio input "false"
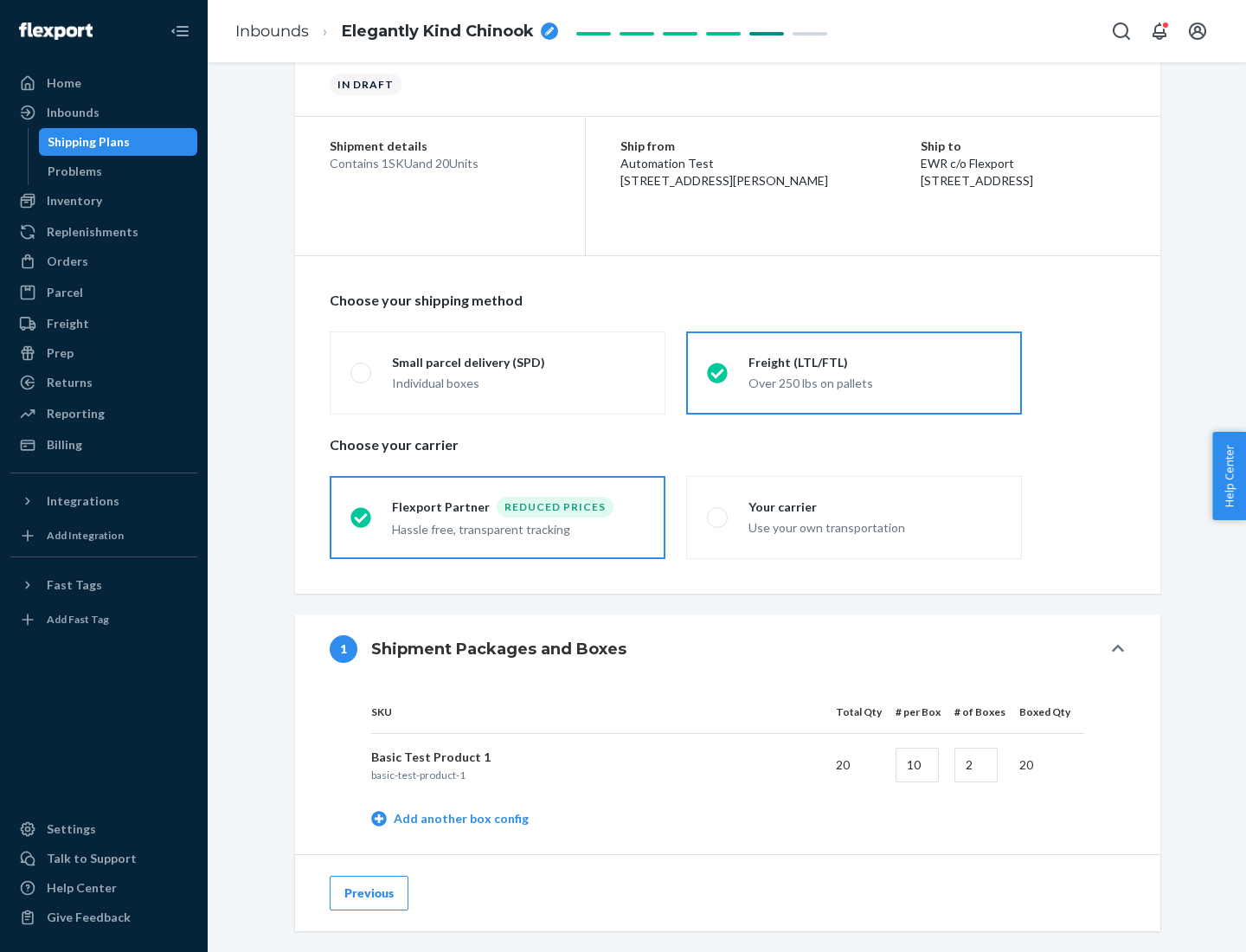
click at [875, 506] on div "Your carrier" at bounding box center [875, 507] width 253 height 18
click at [719, 511] on input "Your carrier Use your own transportation" at bounding box center [712, 517] width 12 height 12
radio input "true"
radio input "false"
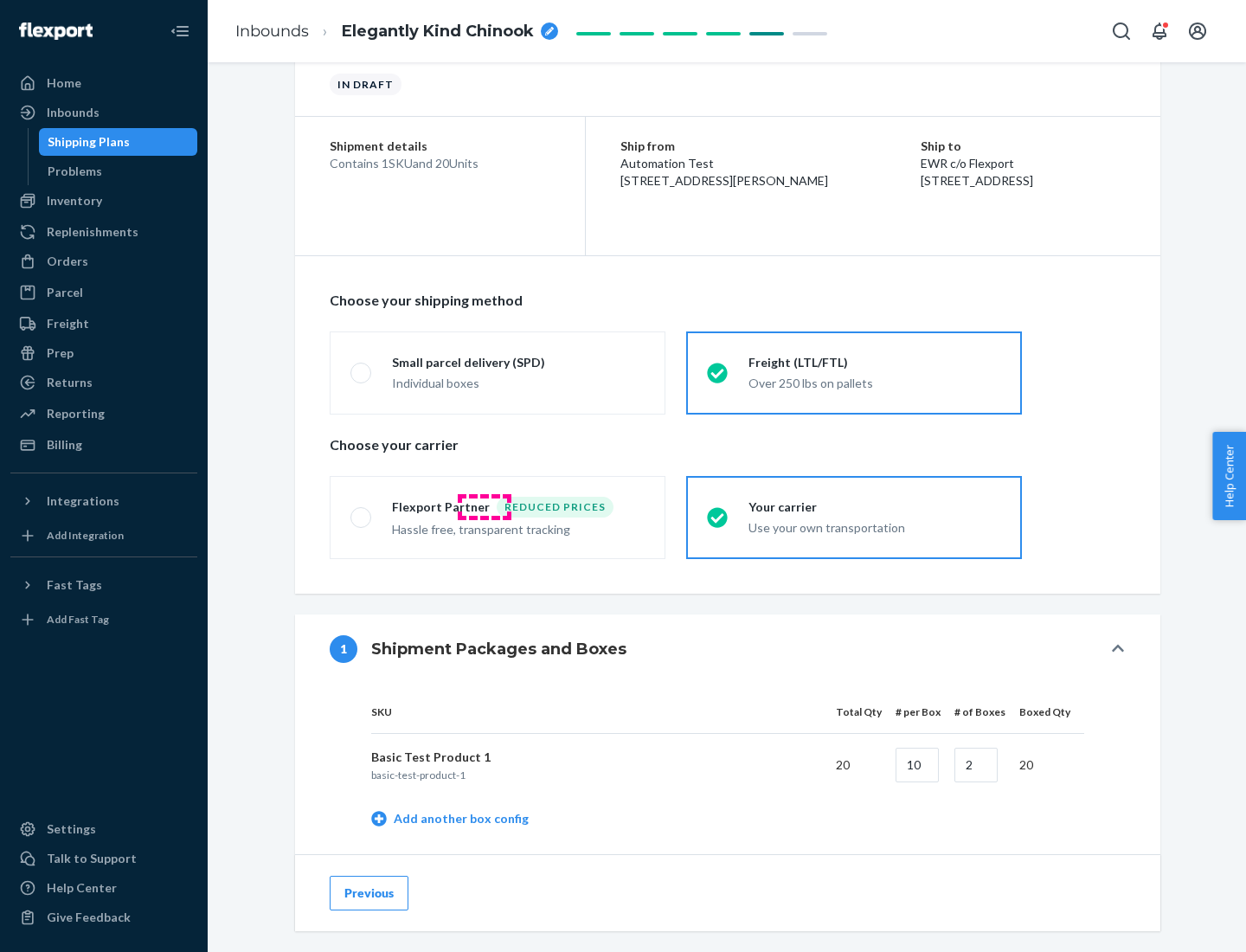
scroll to position [547, 0]
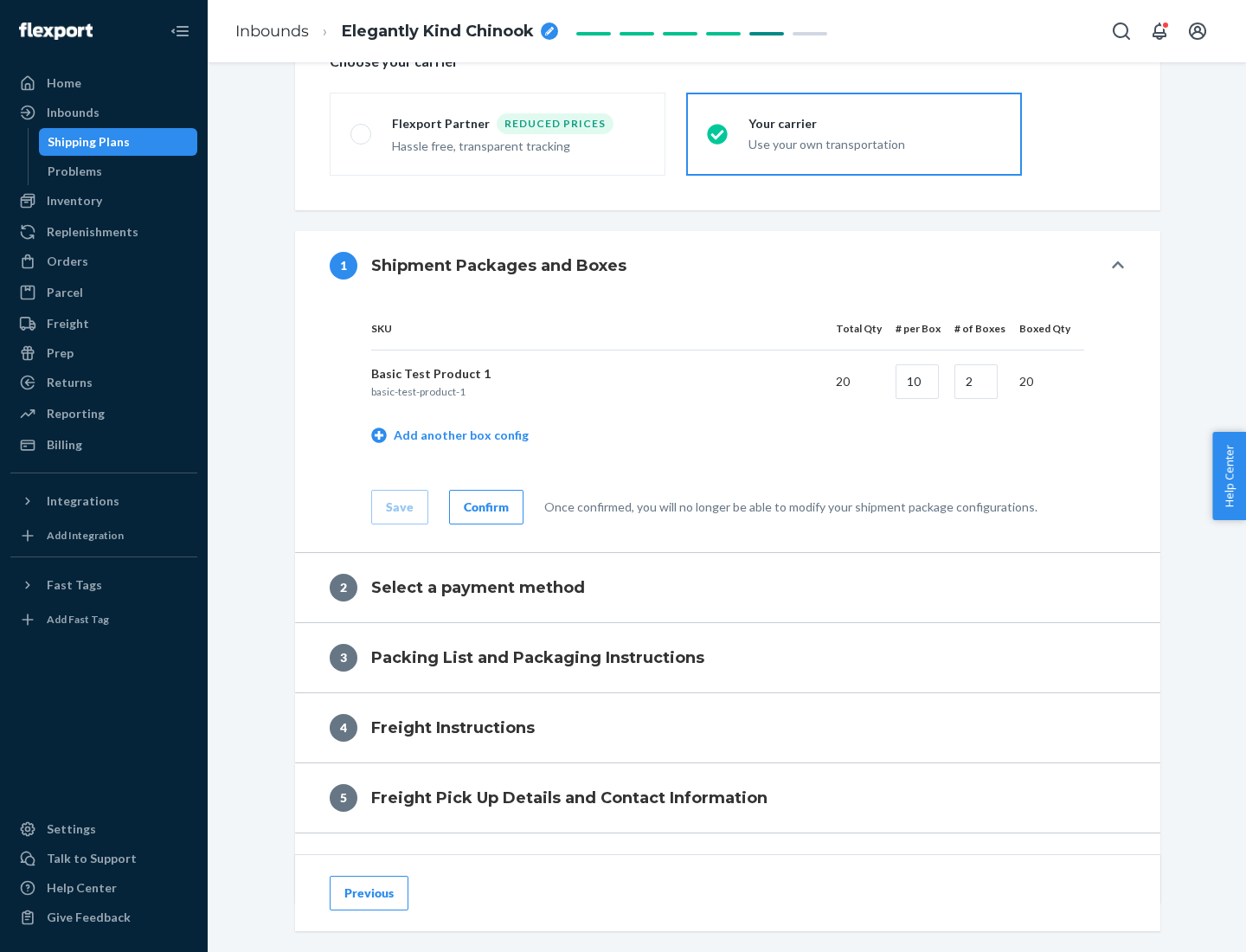
click at [484, 506] on div "Confirm" at bounding box center [486, 507] width 45 height 18
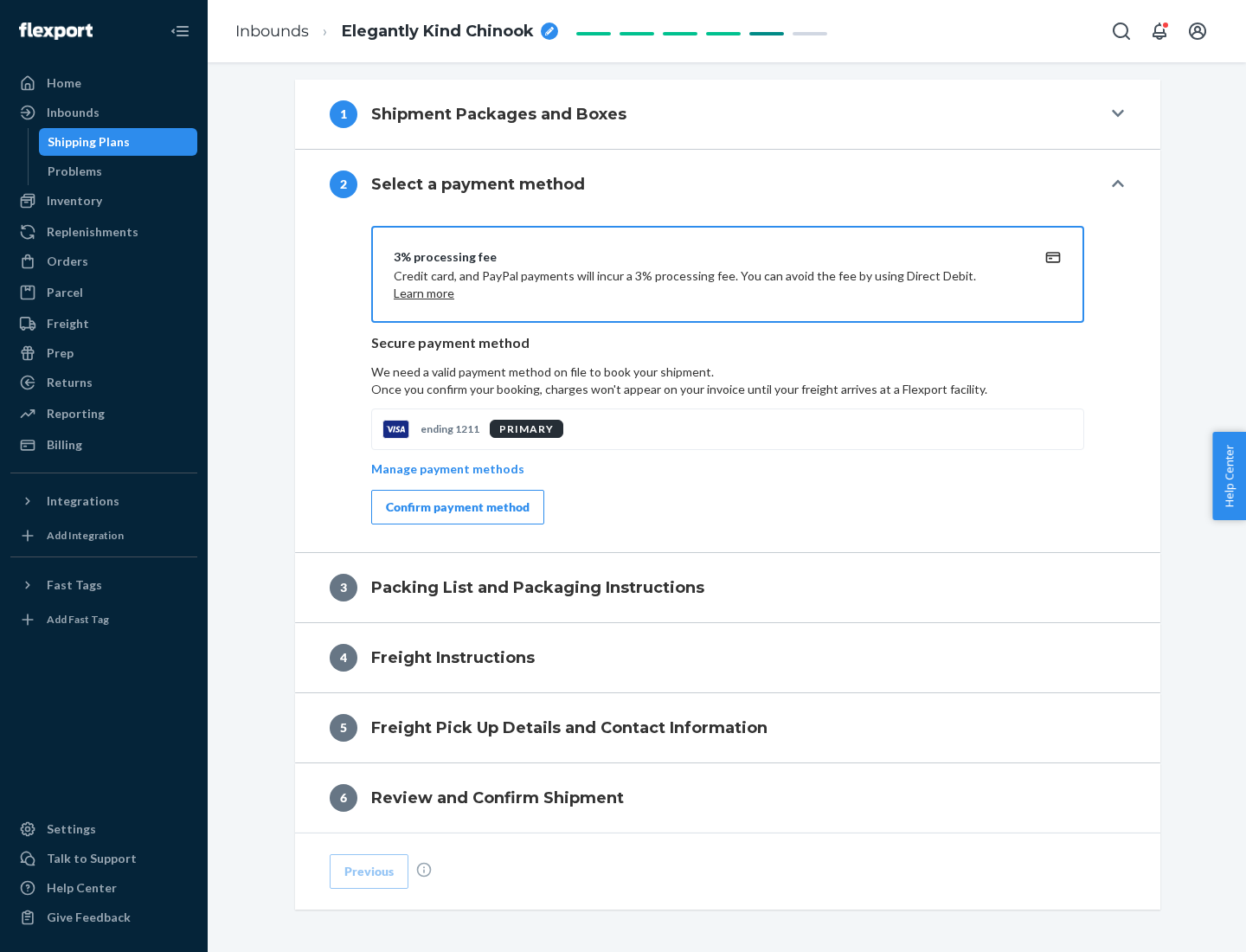
click at [456, 507] on div "Confirm payment method" at bounding box center [458, 507] width 143 height 18
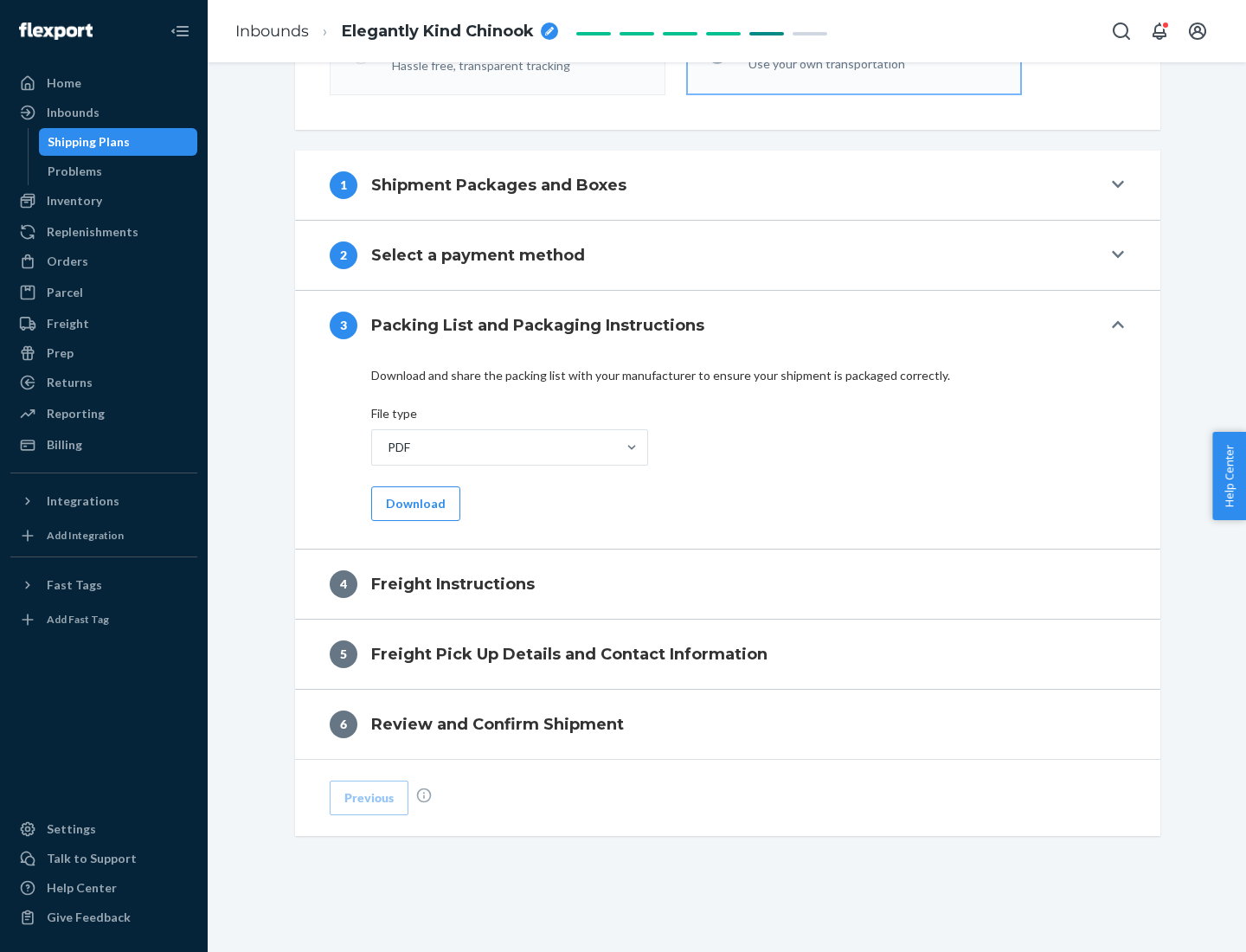
scroll to position [624, 0]
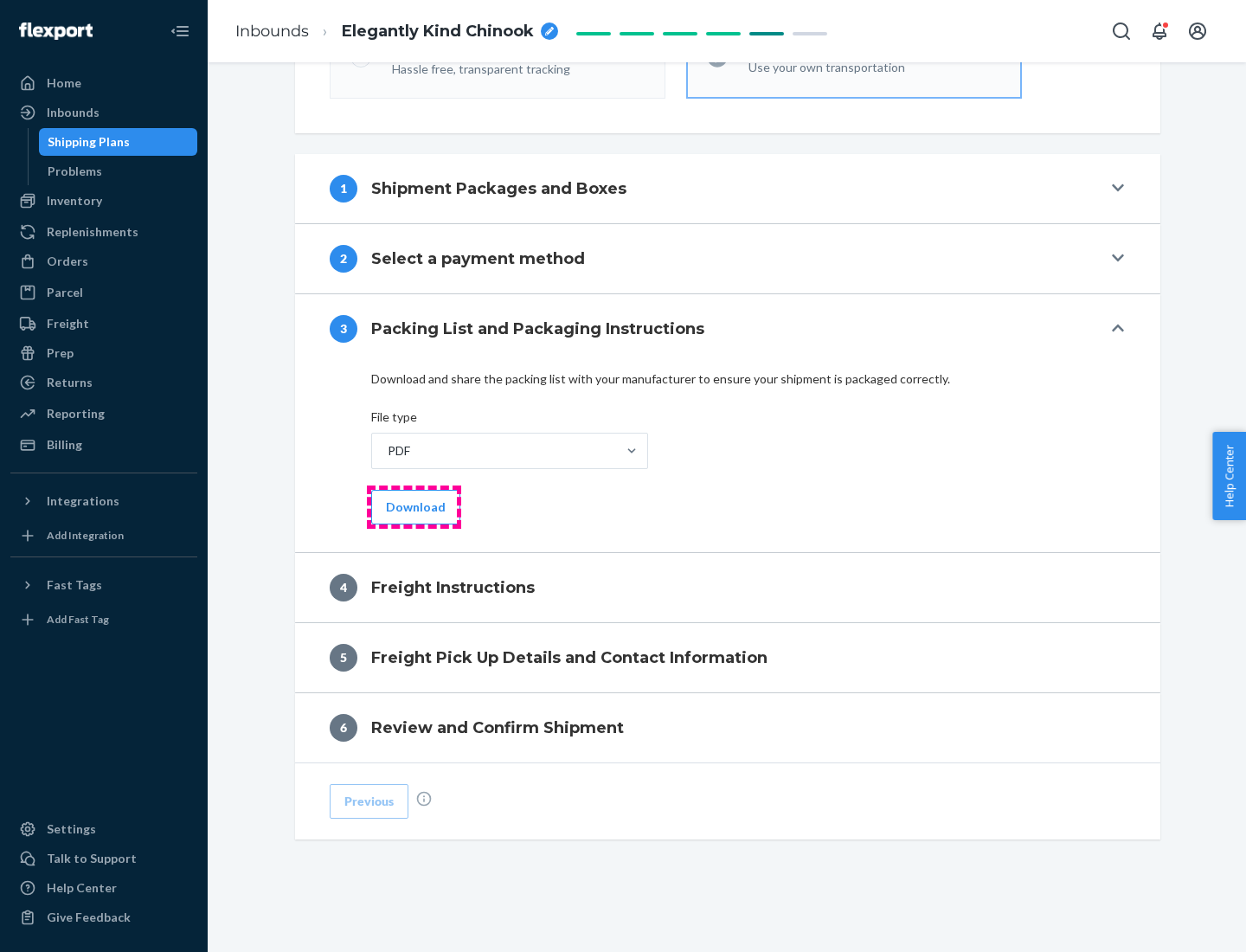
click at [413, 506] on button "Download" at bounding box center [416, 507] width 89 height 35
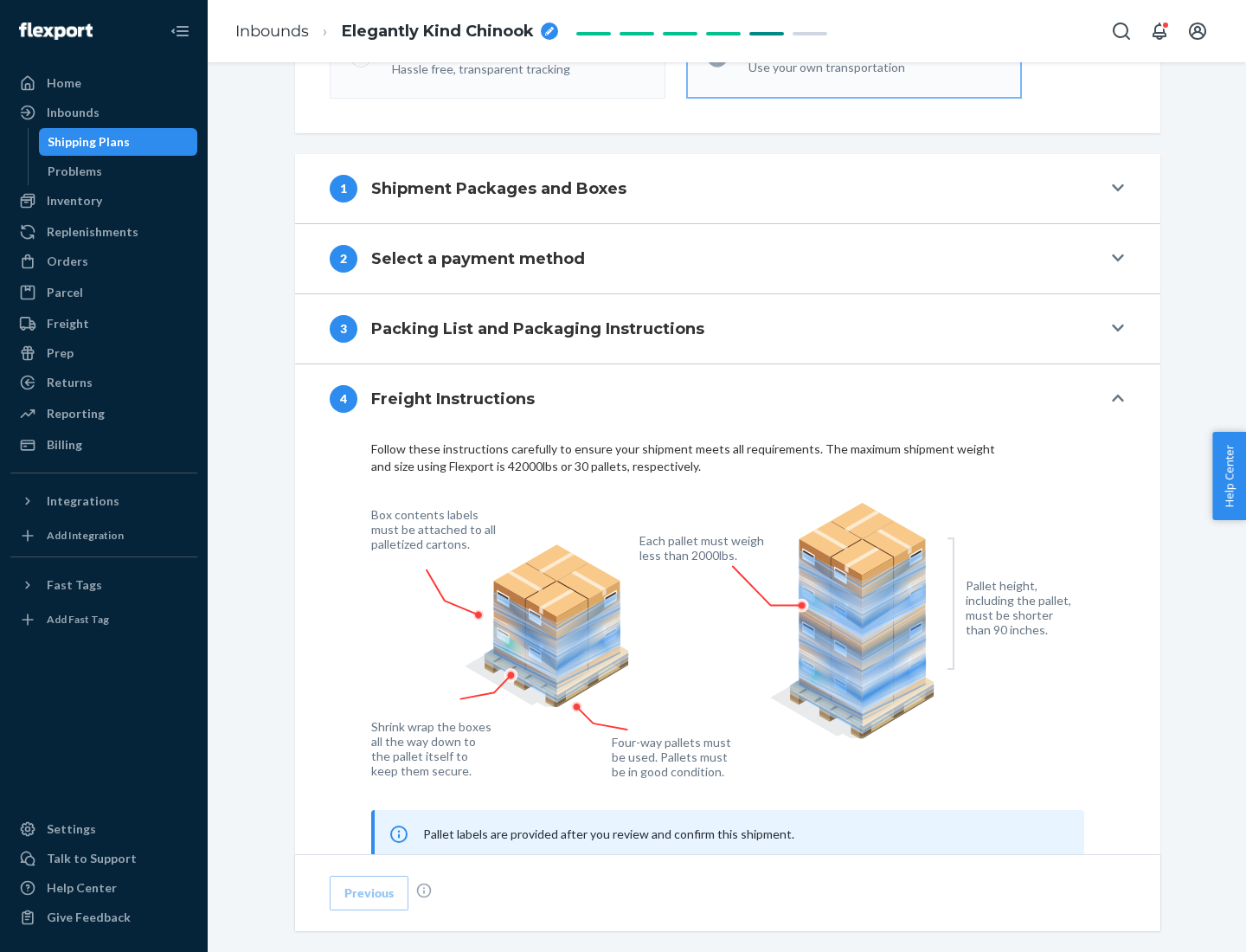
scroll to position [1046, 0]
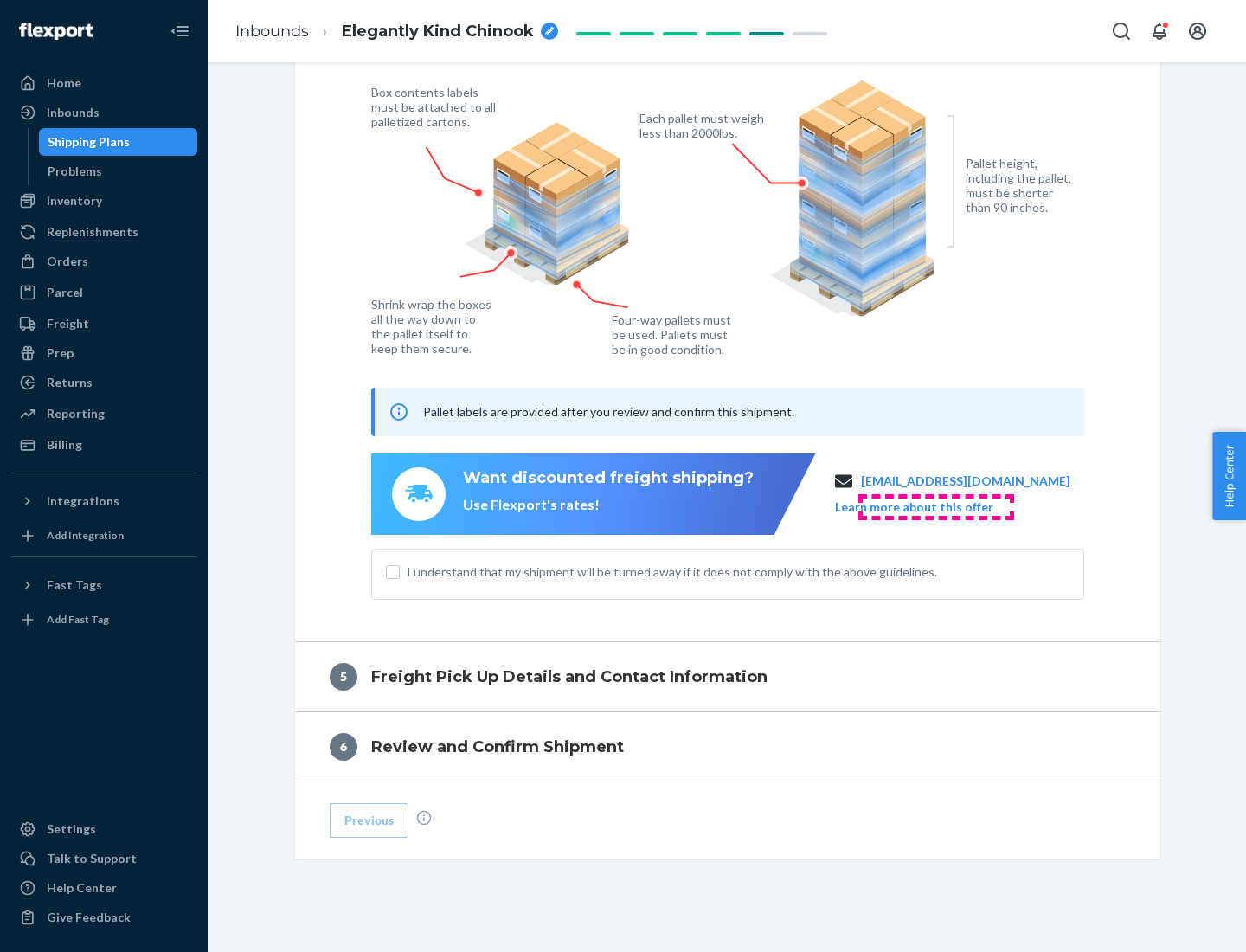
click at [935, 506] on button "Learn more about this offer" at bounding box center [914, 507] width 158 height 18
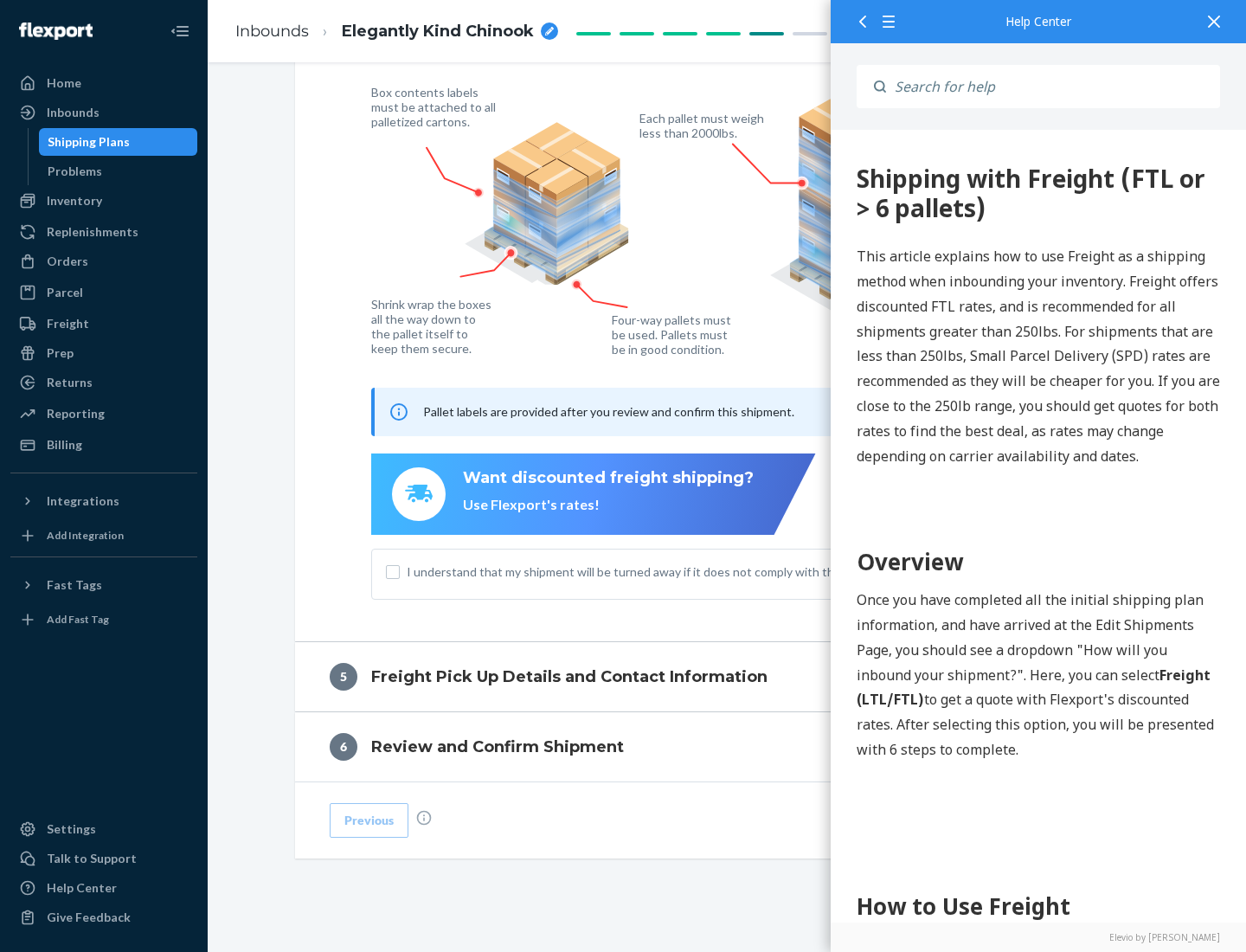
scroll to position [0, 0]
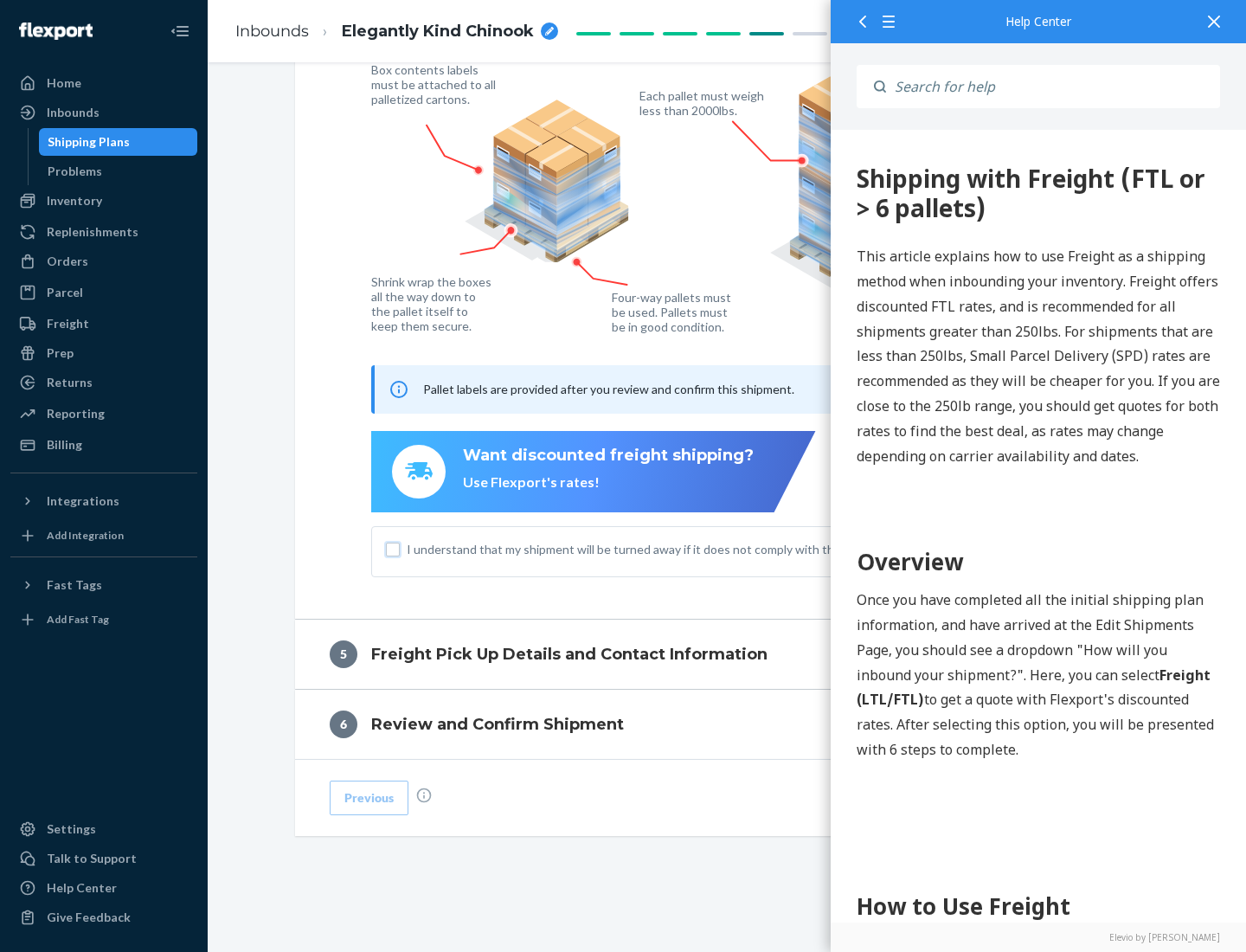
click at [393, 549] on input "I understand that my shipment will be turned away if it does not comply with th…" at bounding box center [393, 549] width 14 height 14
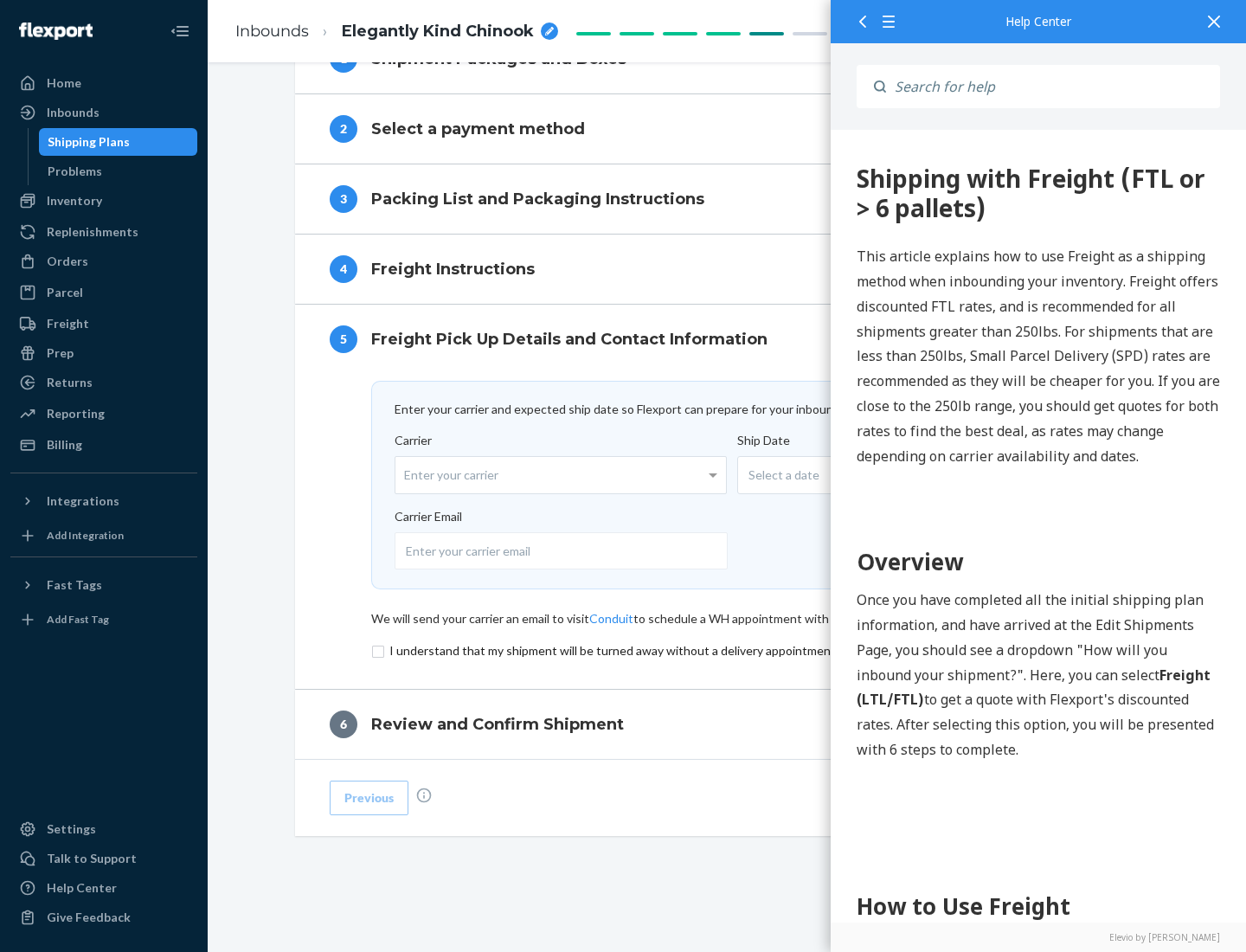
click at [728, 649] on input "checkbox" at bounding box center [728, 650] width 713 height 20
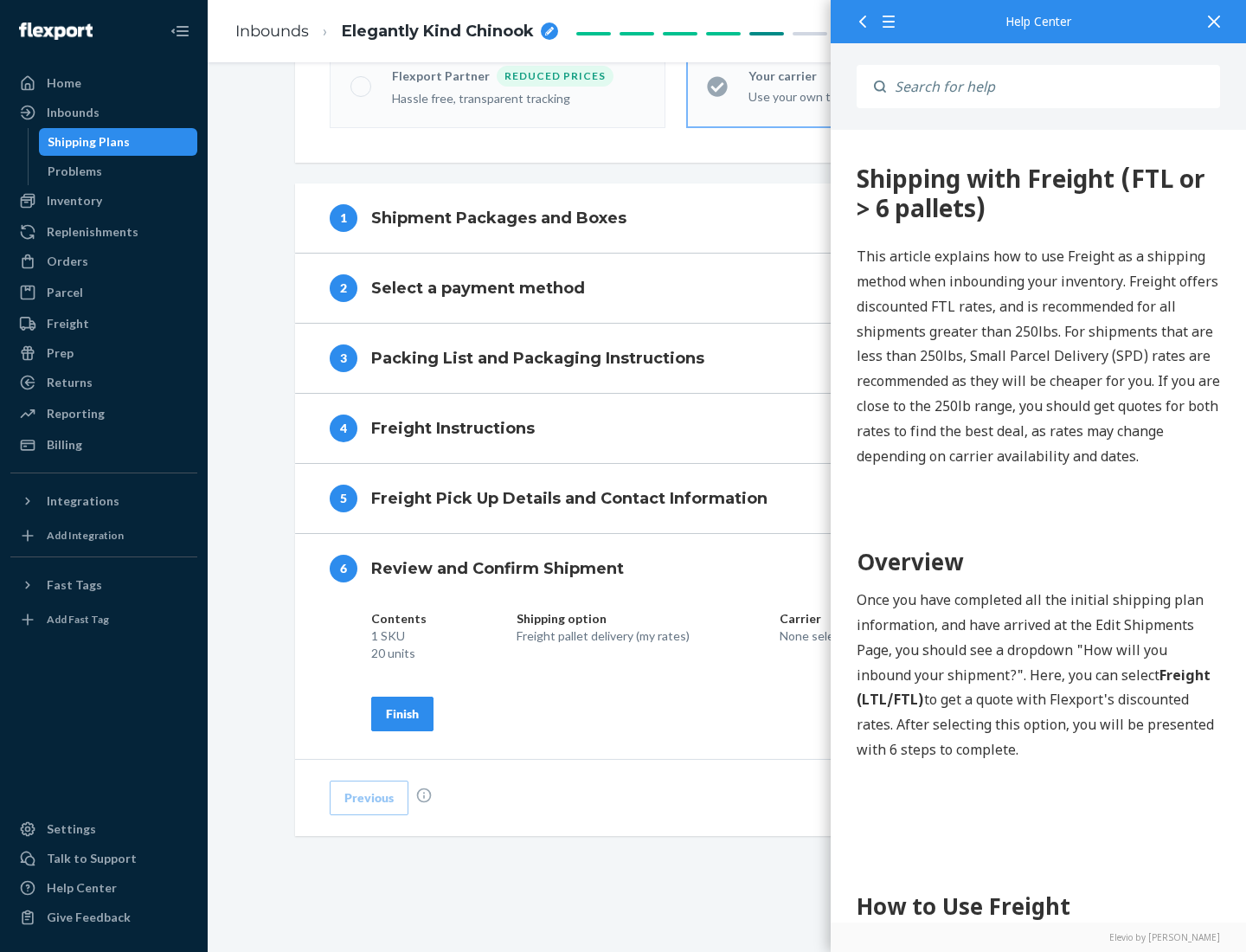
scroll to position [595, 0]
click at [403, 713] on div "Finish" at bounding box center [402, 714] width 33 height 18
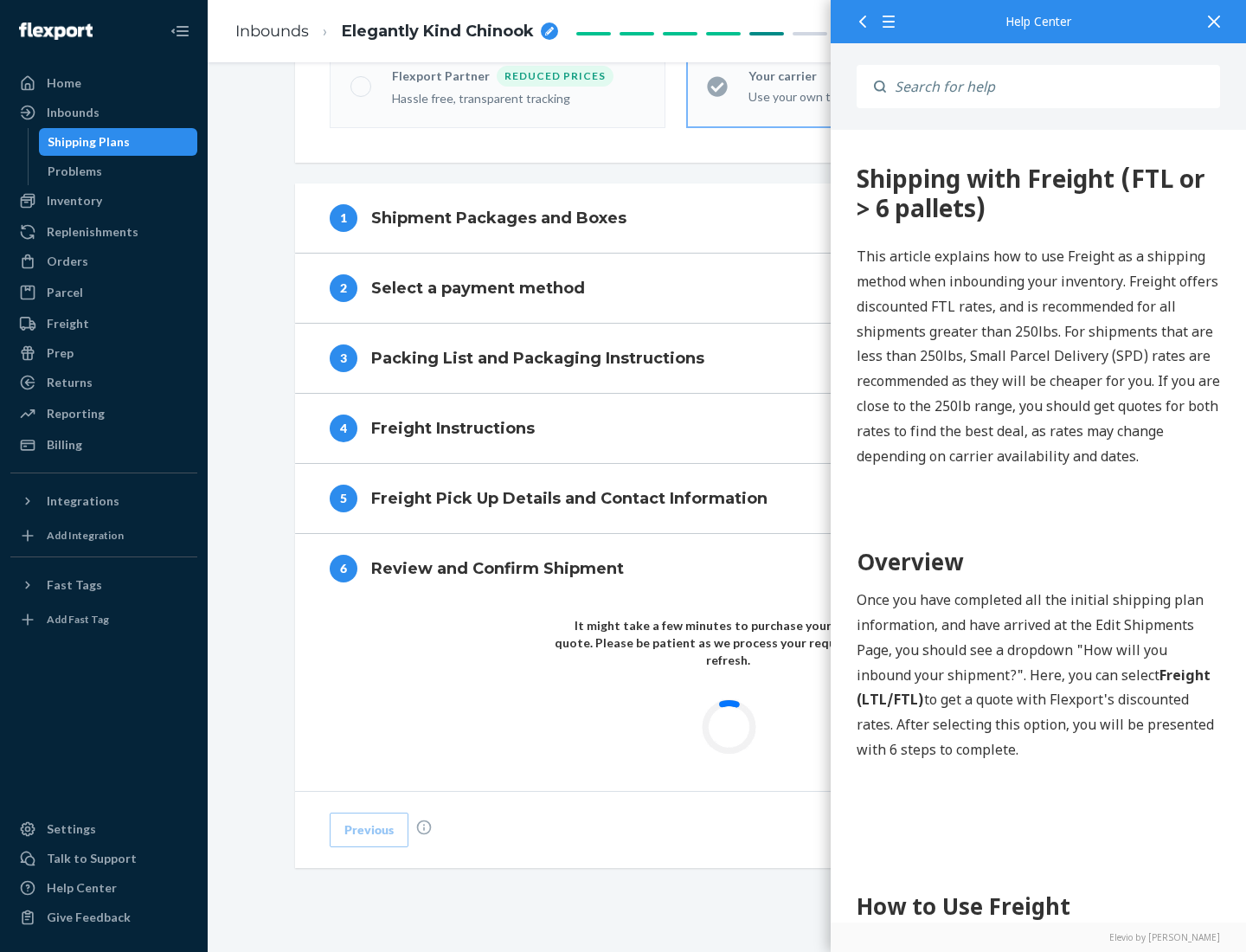
scroll to position [508, 0]
